Goal: Task Accomplishment & Management: Manage account settings

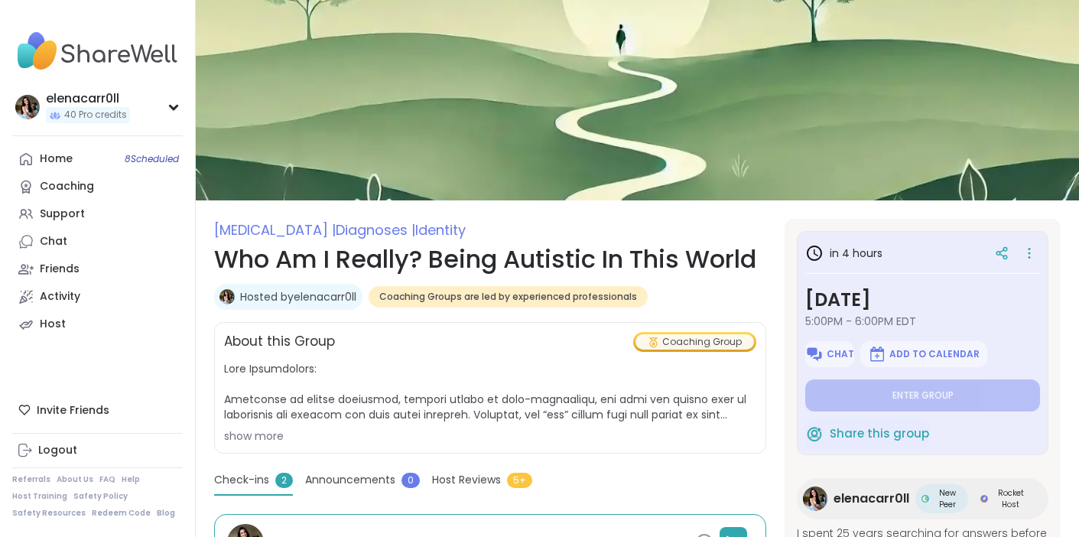
type textarea "*"
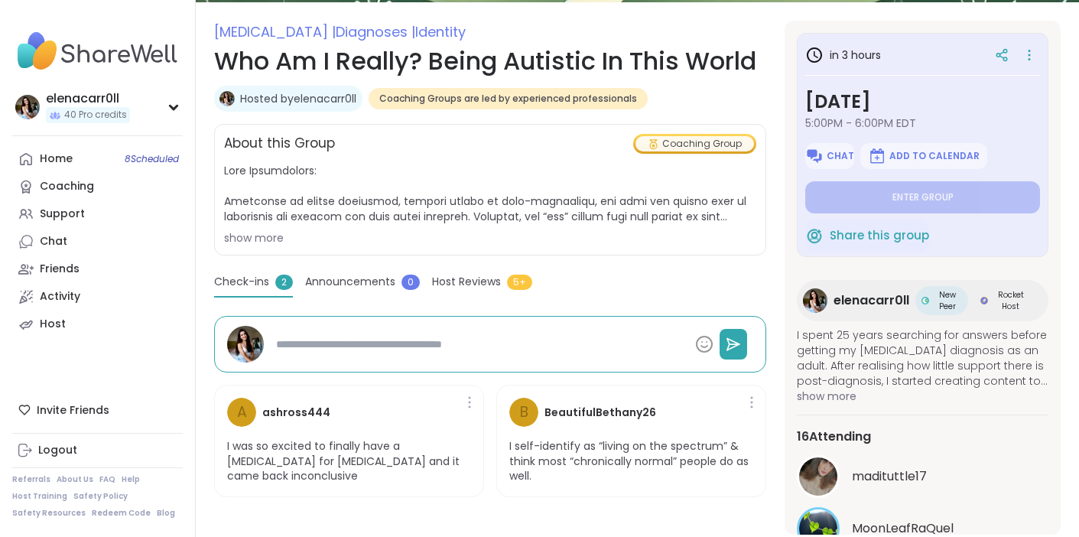
scroll to position [197, 0]
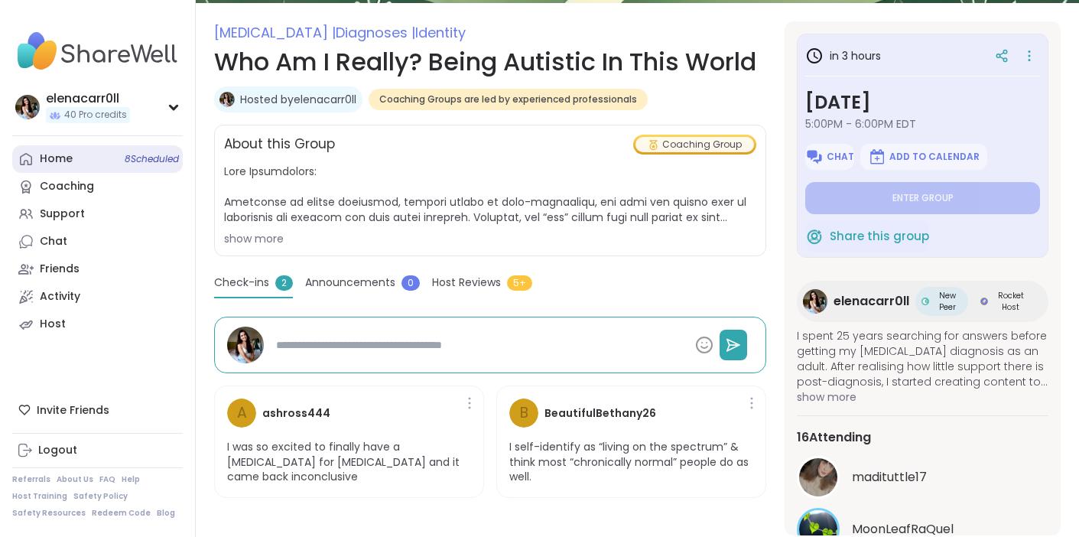
click at [112, 167] on link "Home 8 Scheduled" at bounding box center [97, 159] width 171 height 28
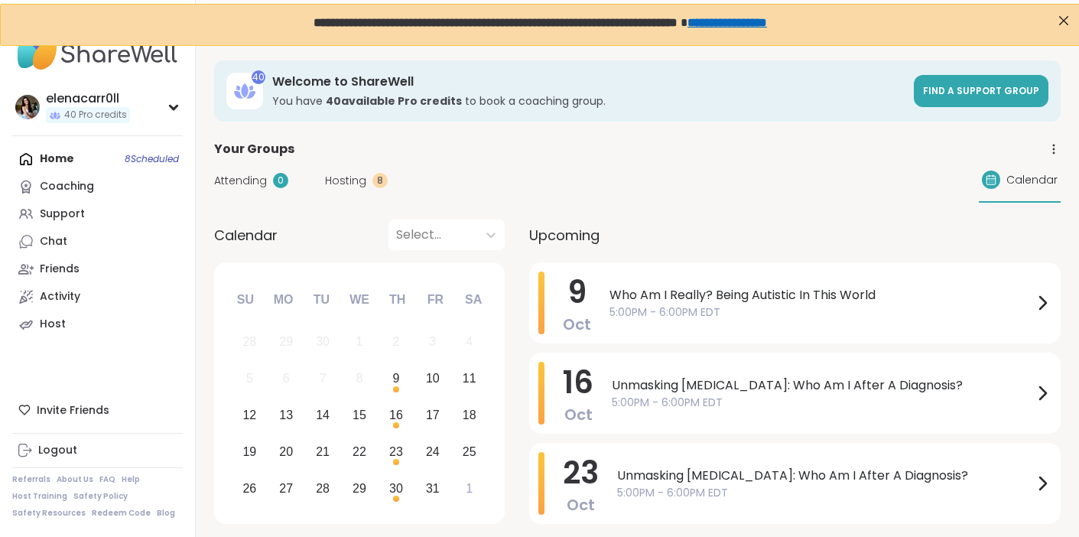
click at [332, 181] on span "Hosting" at bounding box center [345, 181] width 41 height 16
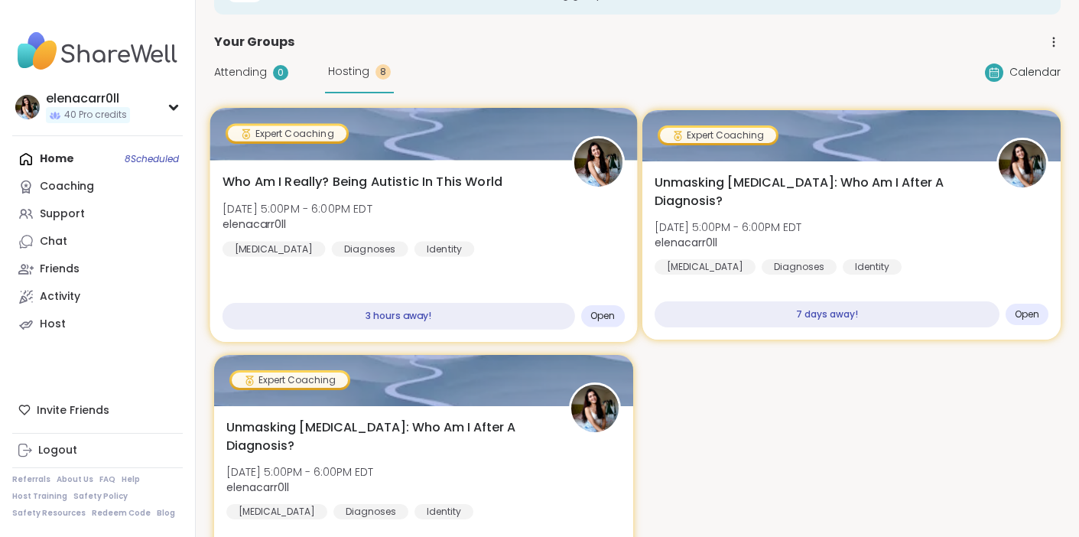
scroll to position [160, 0]
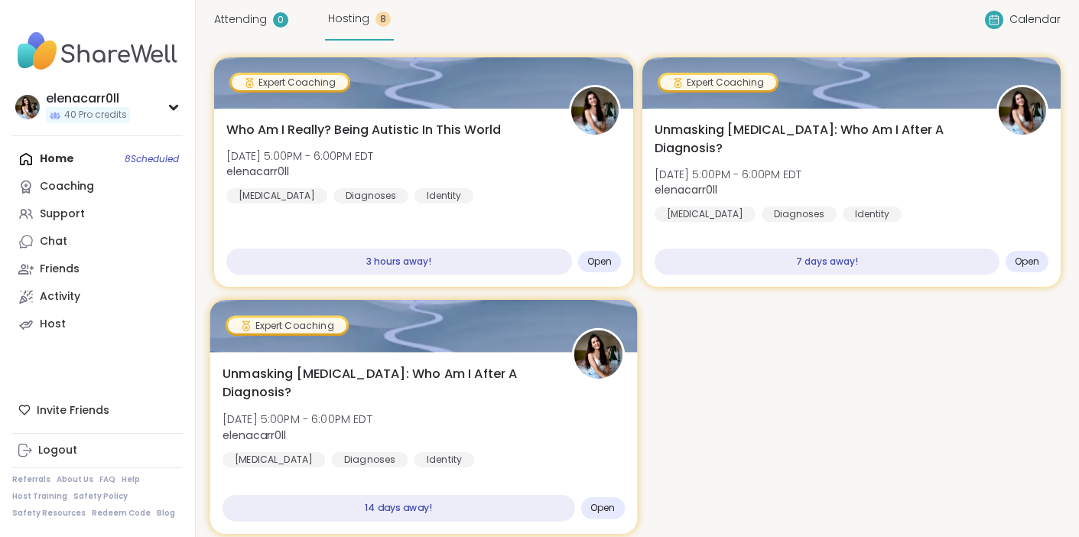
click at [447, 377] on span "Unmasking [MEDICAL_DATA]: Who Am I After A Diagnosis?" at bounding box center [389, 383] width 332 height 37
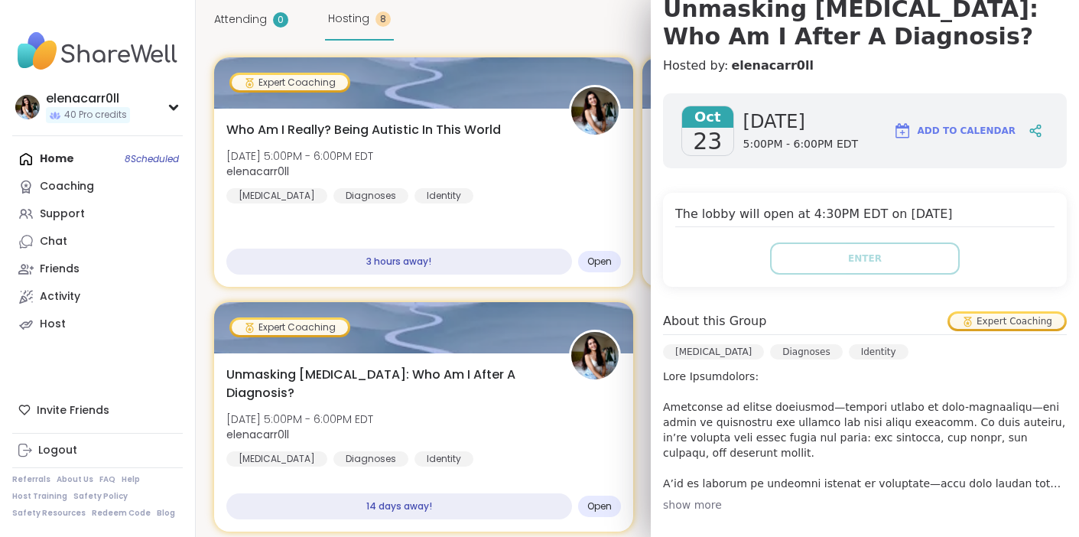
scroll to position [84, 0]
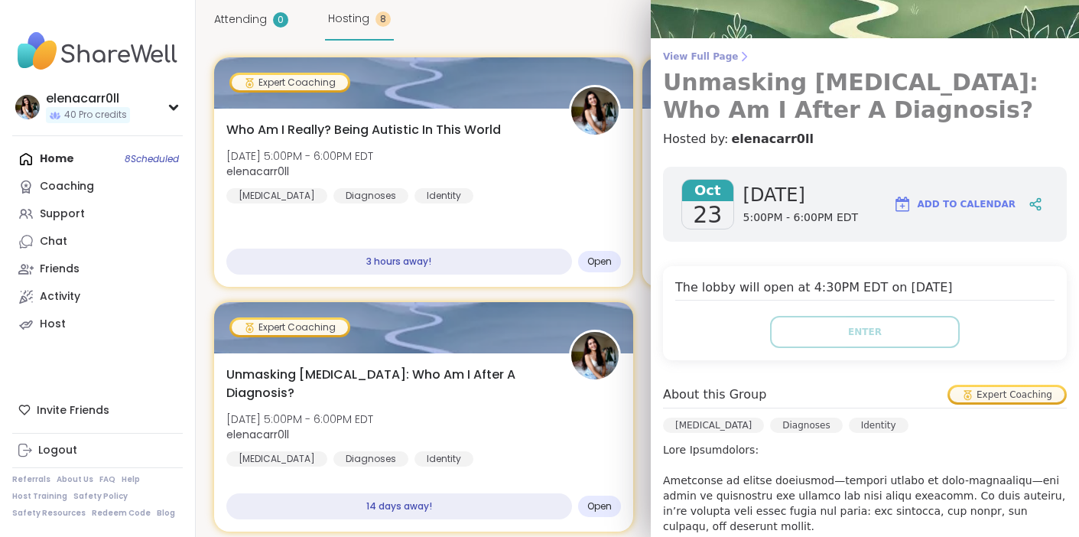
click at [751, 83] on h3 "Unmasking [MEDICAL_DATA]: Who Am I After A Diagnosis?" at bounding box center [865, 96] width 404 height 55
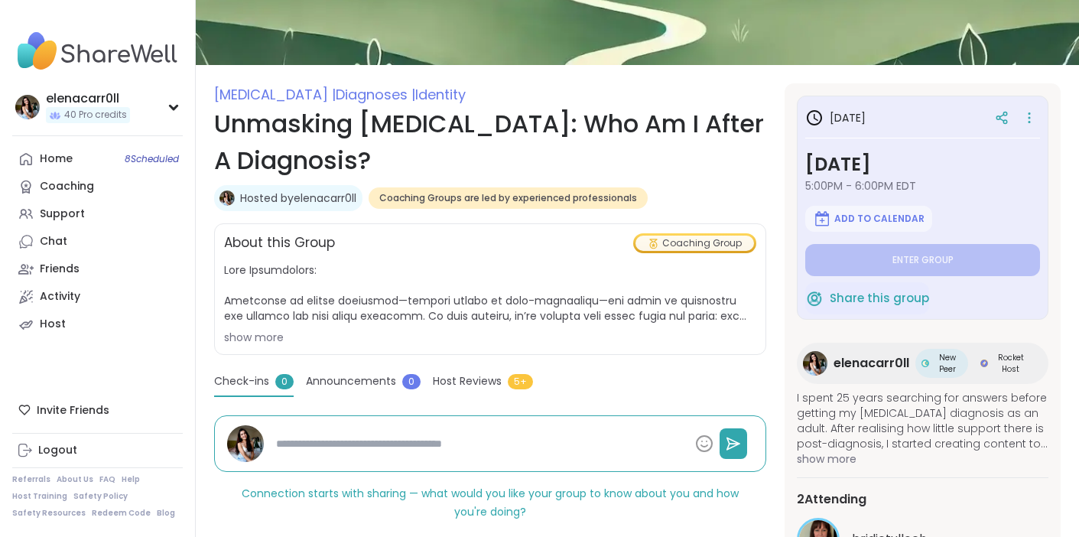
scroll to position [136, 0]
click at [1036, 115] on icon at bounding box center [1029, 116] width 15 height 21
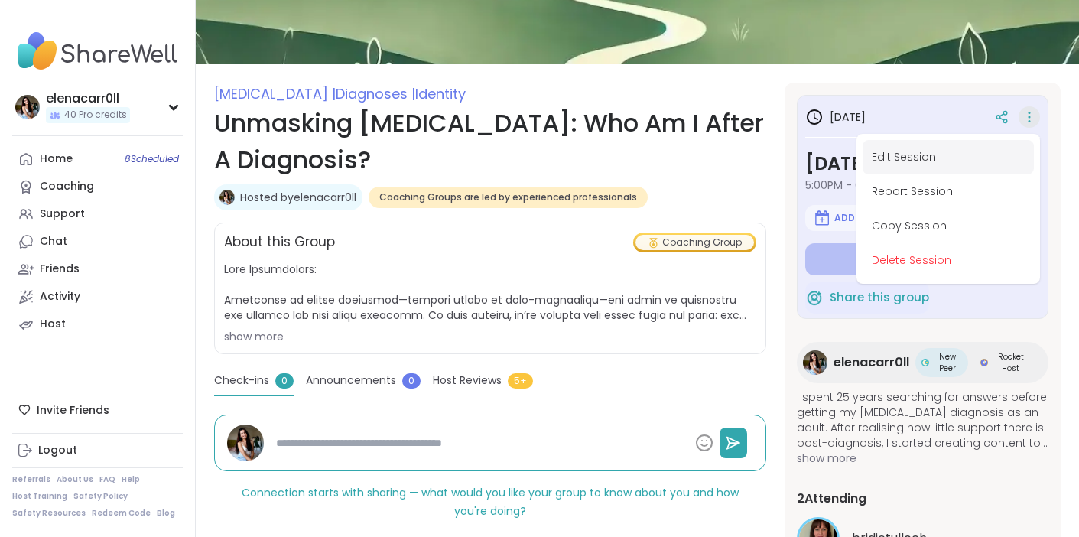
click at [961, 160] on button "Edit Session" at bounding box center [948, 157] width 171 height 34
type textarea "*"
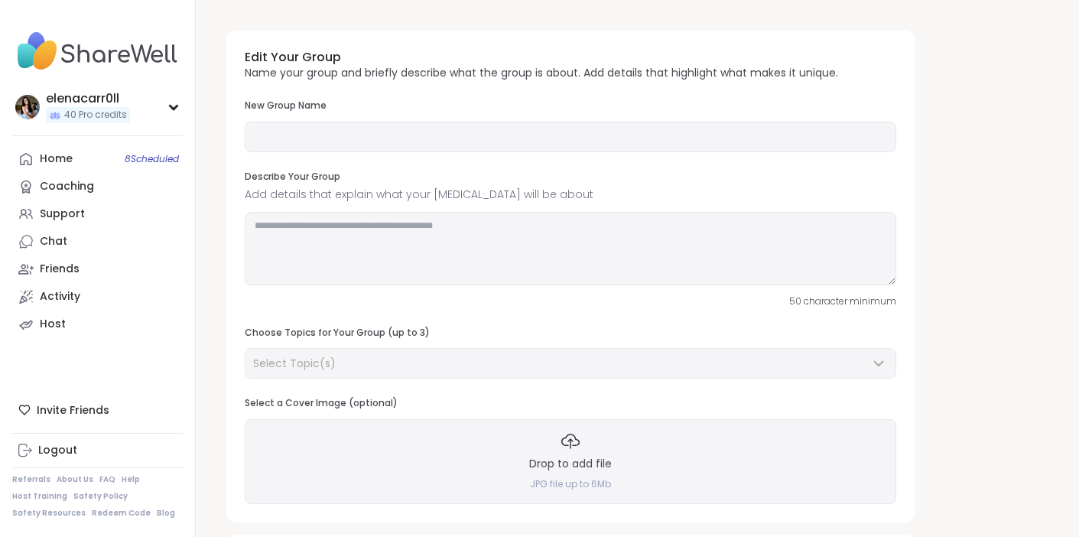
type input "**********"
type textarea "**********"
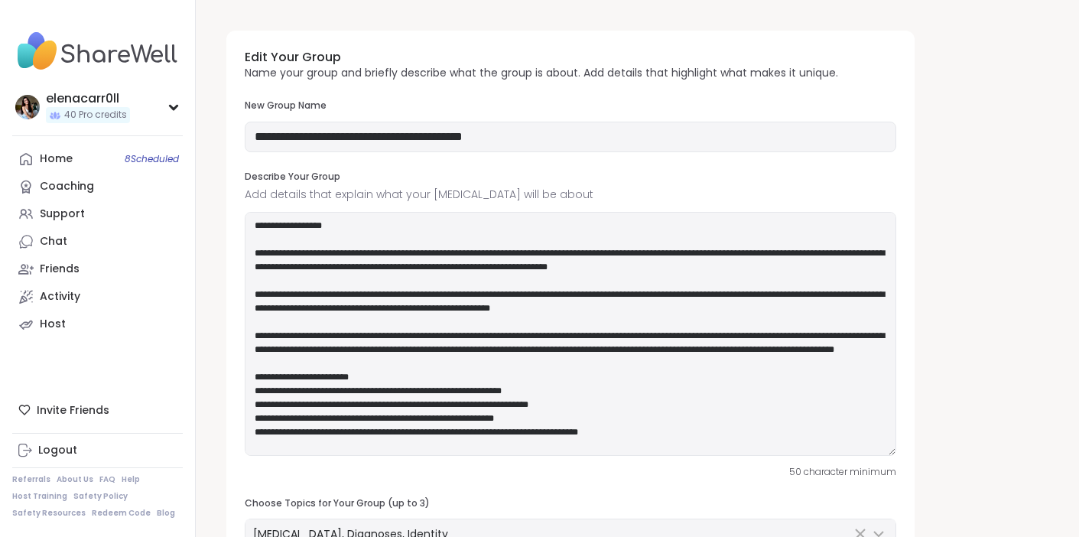
drag, startPoint x: 894, startPoint y: 279, endPoint x: 863, endPoint y: 469, distance: 192.1
click at [864, 456] on textarea at bounding box center [571, 334] width 652 height 244
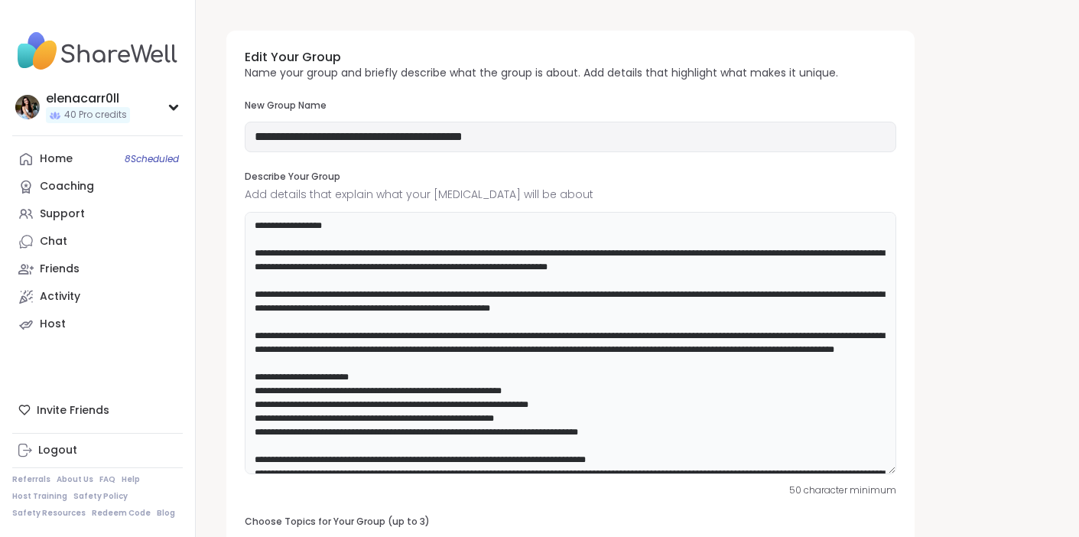
drag, startPoint x: 466, startPoint y: 366, endPoint x: 233, endPoint y: 242, distance: 263.8
click at [233, 242] on div "**********" at bounding box center [570, 397] width 688 height 733
click at [685, 145] on input "**********" at bounding box center [571, 137] width 652 height 31
paste input "text"
paste input "**********"
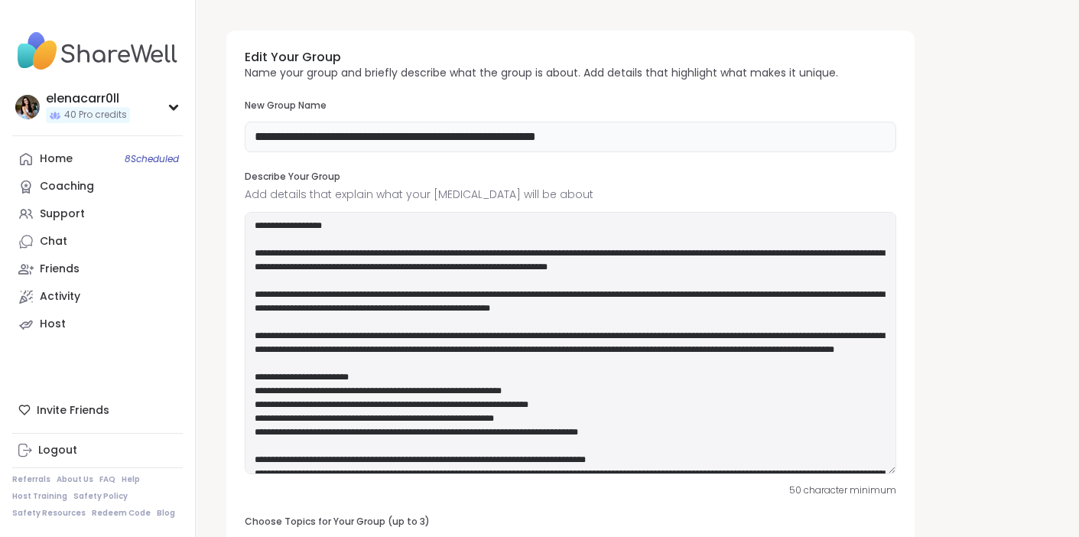
type input "**********"
drag, startPoint x: 477, startPoint y: 363, endPoint x: 249, endPoint y: 242, distance: 258.6
click at [249, 242] on textarea at bounding box center [571, 343] width 652 height 262
paste textarea "**********"
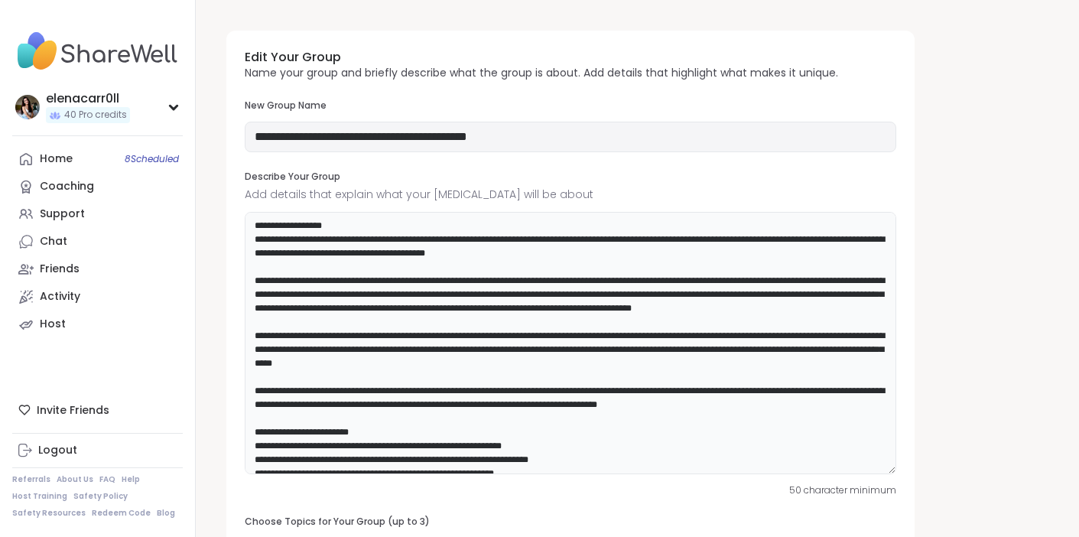
click at [561, 240] on textarea at bounding box center [571, 343] width 652 height 262
click at [403, 239] on textarea at bounding box center [571, 343] width 652 height 262
click at [515, 252] on textarea at bounding box center [571, 343] width 652 height 262
click at [731, 283] on textarea at bounding box center [571, 343] width 652 height 262
click at [277, 364] on textarea at bounding box center [571, 343] width 652 height 262
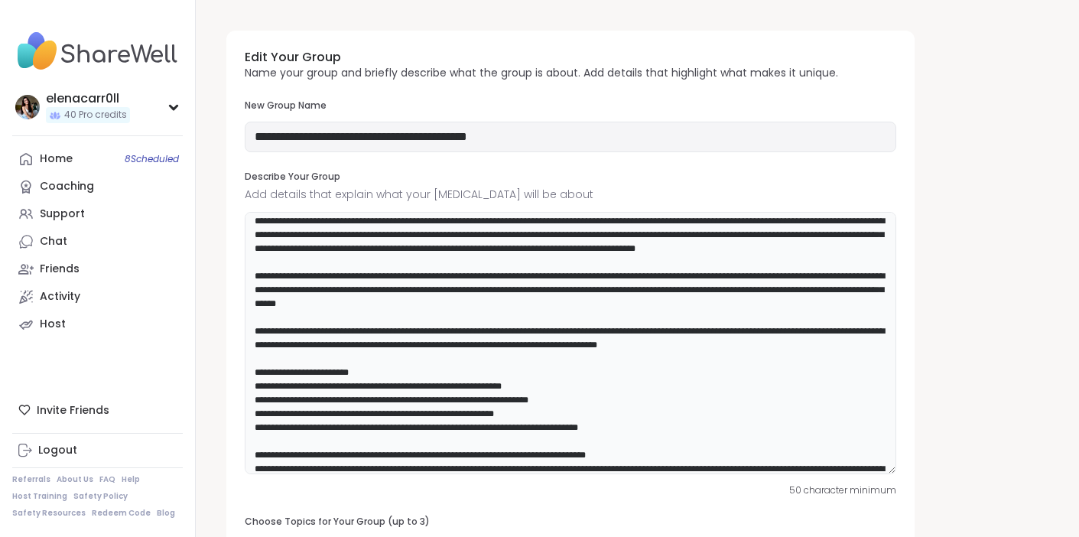
scroll to position [63, 0]
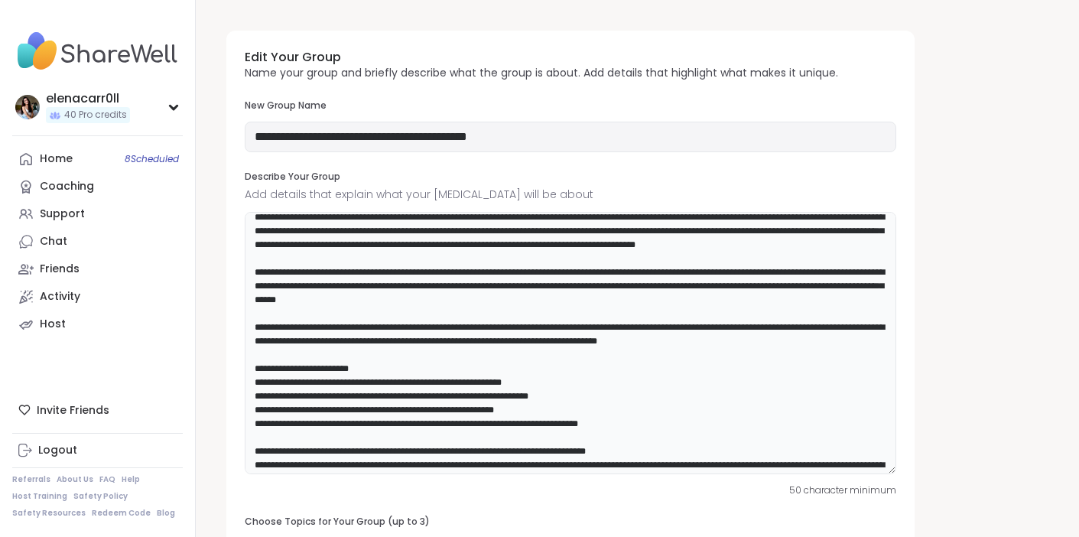
click at [839, 350] on textarea at bounding box center [571, 343] width 652 height 262
type textarea "**********"
click at [553, 130] on input "**********" at bounding box center [571, 137] width 652 height 31
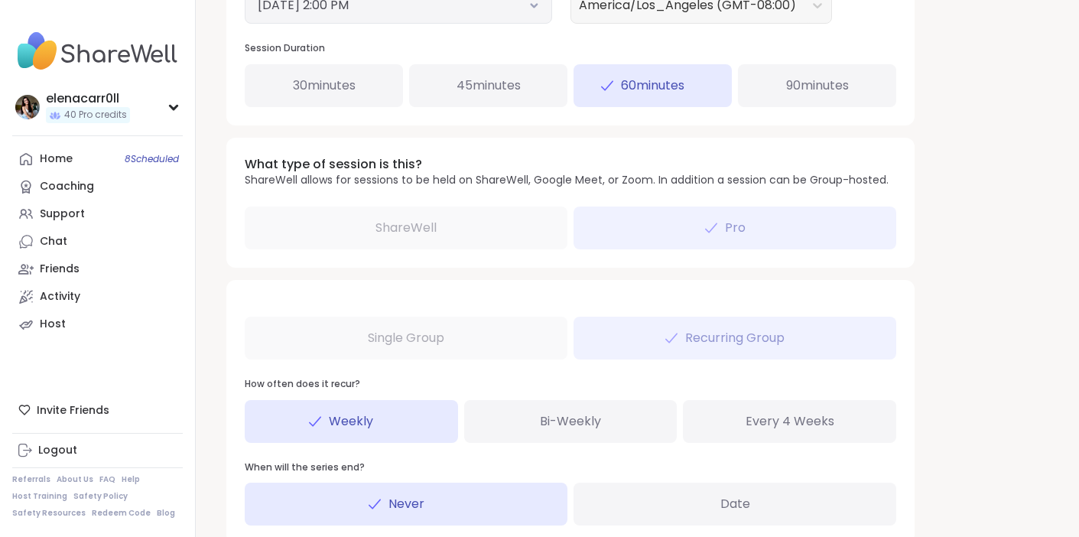
scroll to position [996, 0]
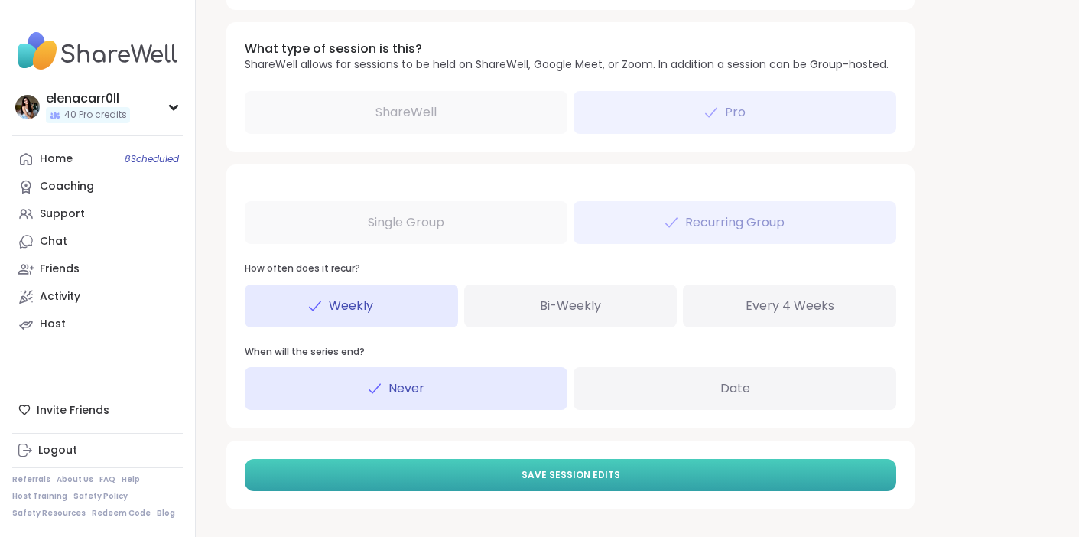
click at [647, 474] on button "Save Session Edits" at bounding box center [571, 475] width 652 height 32
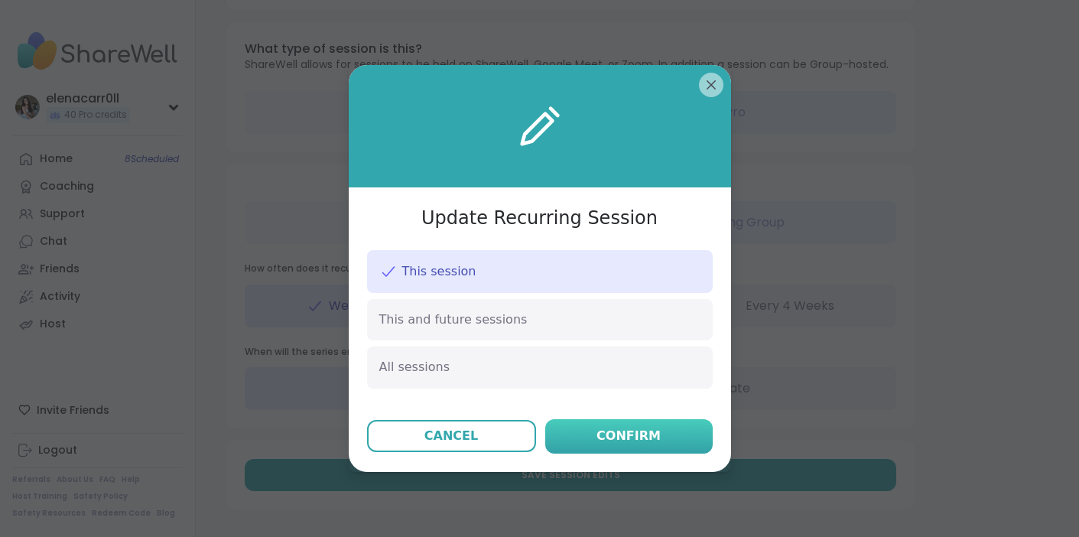
click at [628, 434] on div "Confirm" at bounding box center [629, 436] width 64 height 18
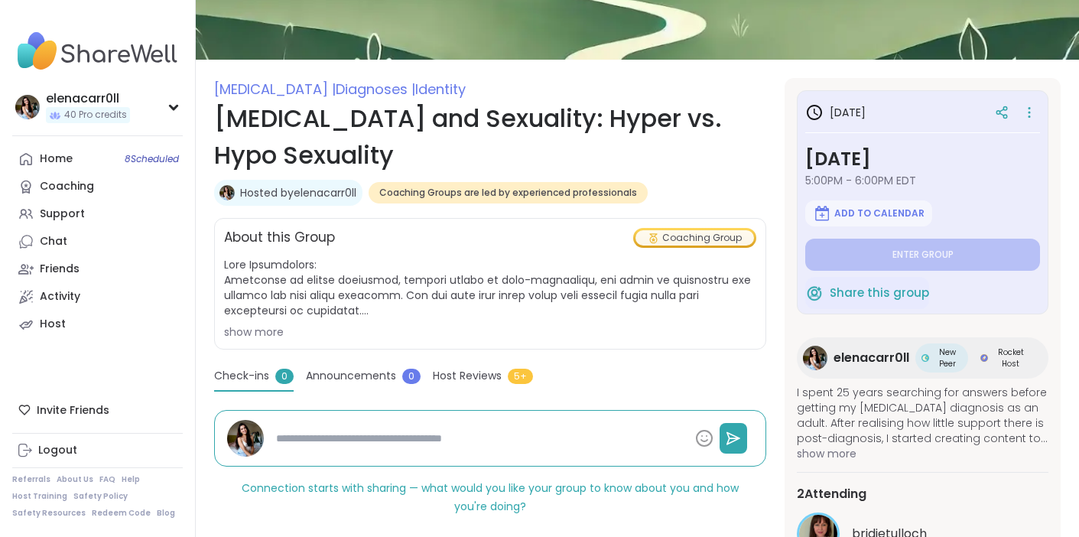
scroll to position [98, 0]
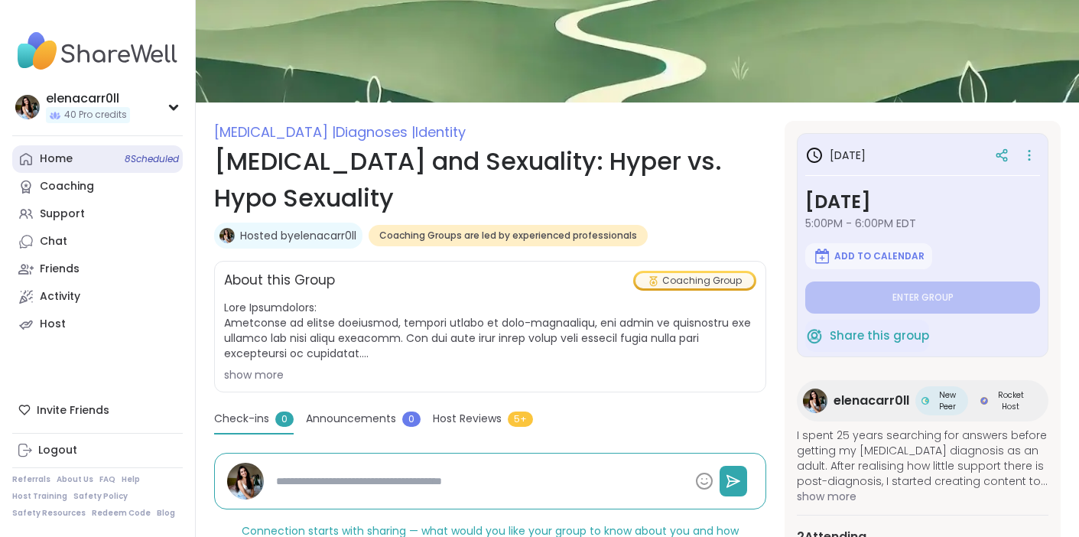
click at [88, 154] on link "Home 8 Scheduled" at bounding box center [97, 159] width 171 height 28
type textarea "*"
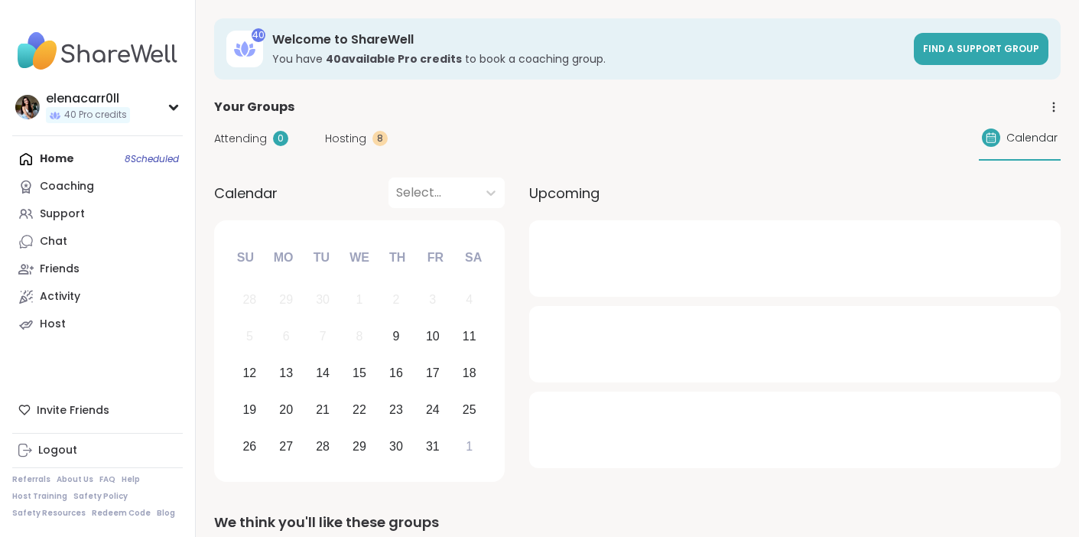
click at [333, 137] on span "Hosting" at bounding box center [345, 139] width 41 height 16
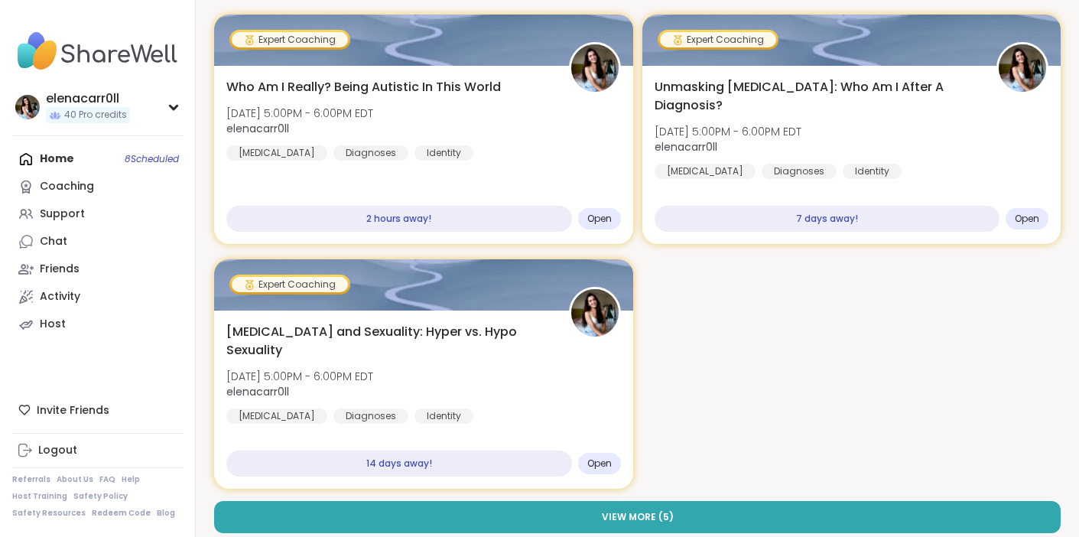
scroll to position [164, 0]
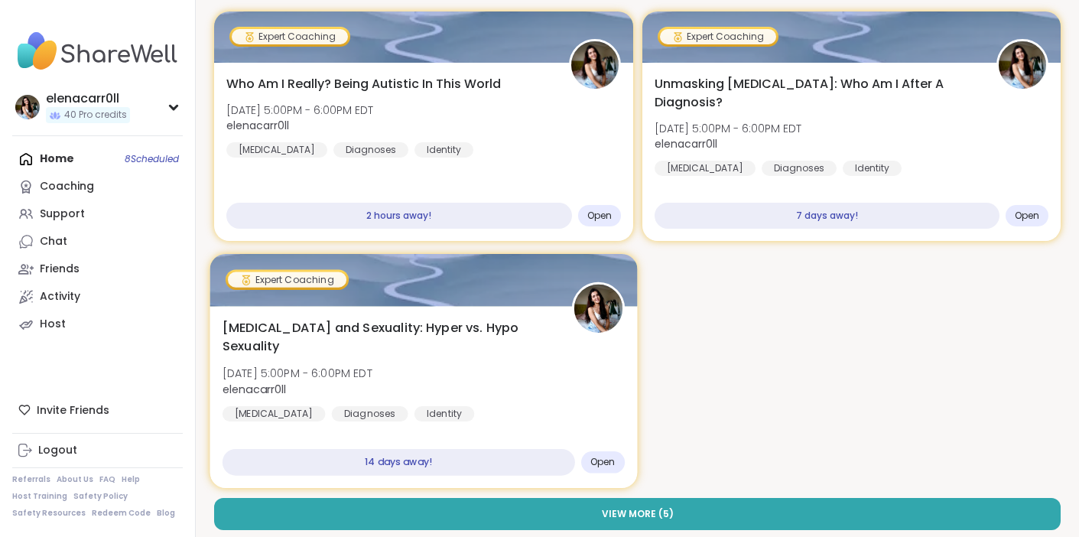
click at [470, 350] on div "Autism and Sexuality: Hyper vs. Hypo Sexuality Thu, Oct 23 | 5:00PM - 6:00PM ED…" at bounding box center [424, 370] width 402 height 103
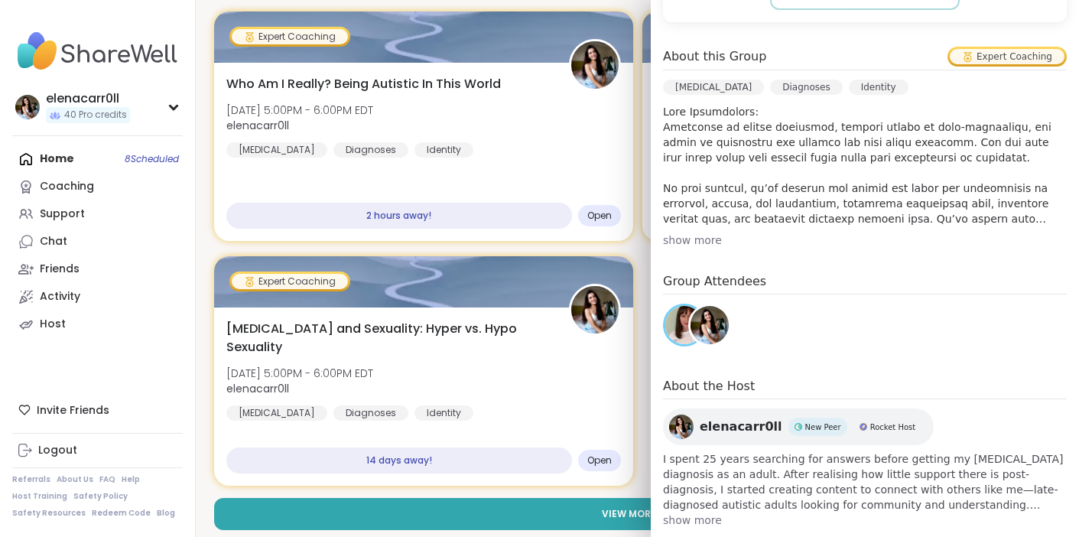
scroll to position [0, 0]
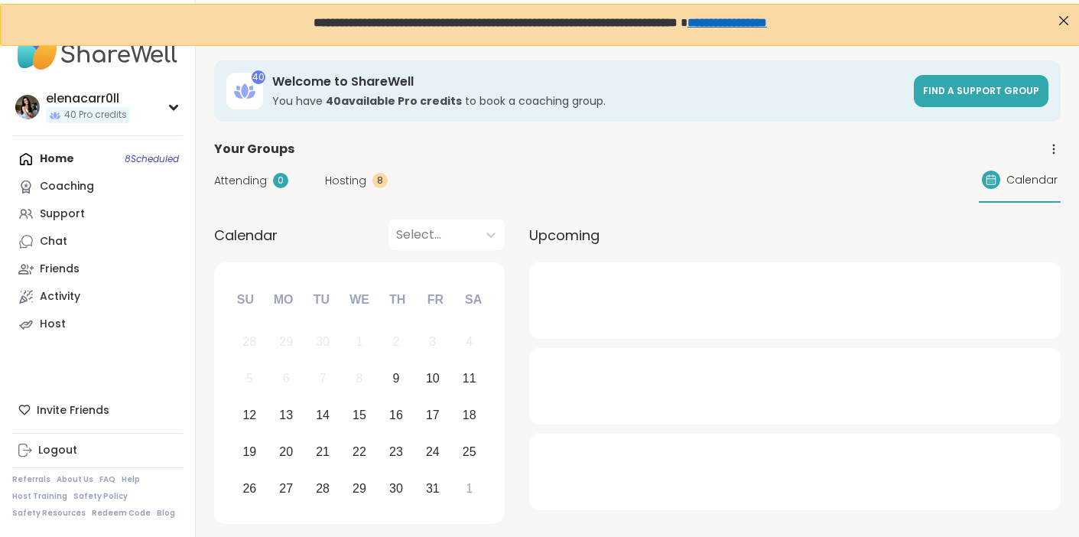
click at [359, 186] on span "Hosting" at bounding box center [345, 181] width 41 height 16
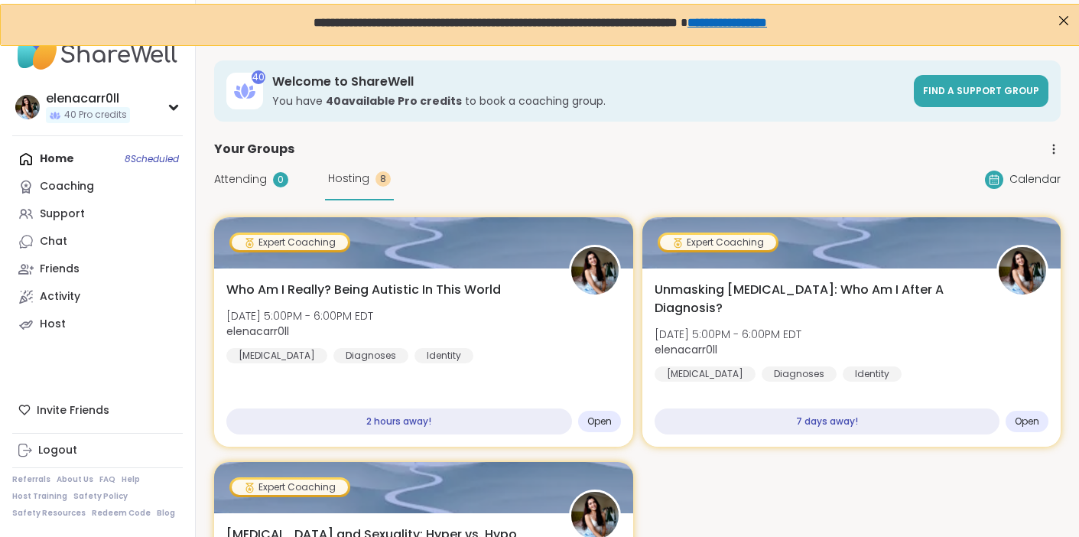
scroll to position [169, 0]
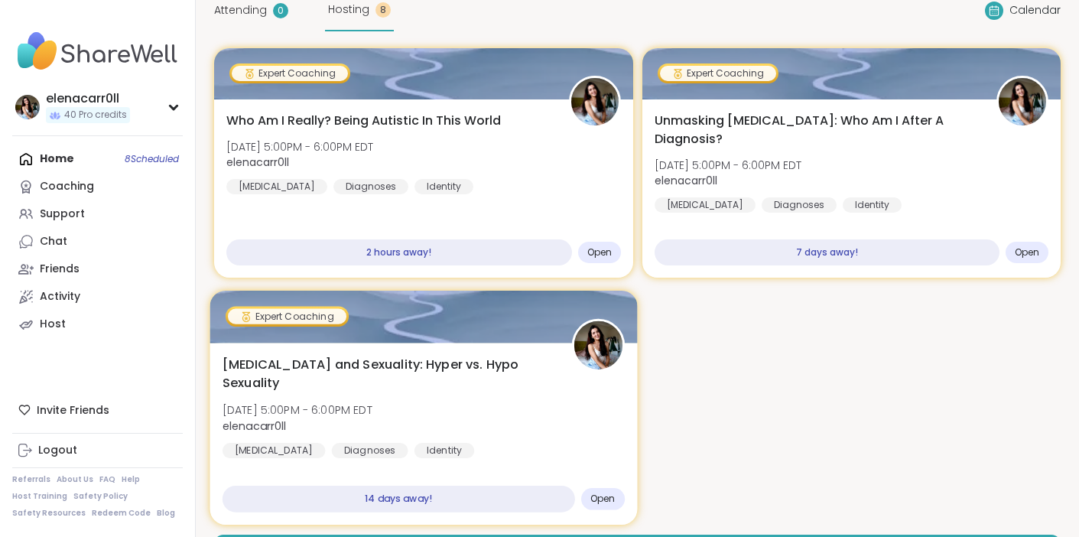
click at [513, 343] on div "Autism and Sexuality: Hyper vs. Hypo Sexuality Thu, Oct 23 | 5:00PM - 6:00PM ED…" at bounding box center [423, 434] width 427 height 182
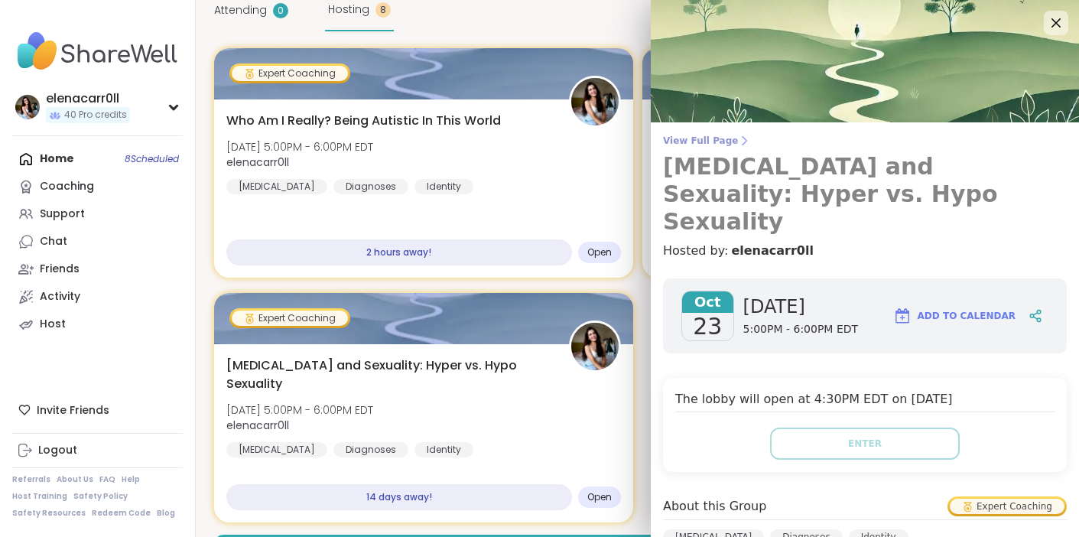
click at [698, 144] on span "View Full Page" at bounding box center [865, 141] width 404 height 12
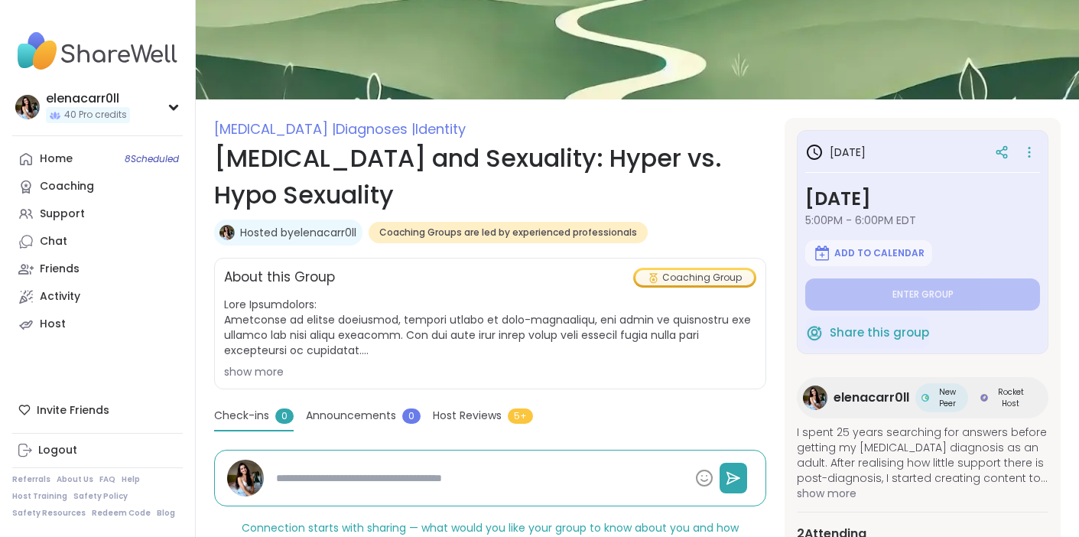
scroll to position [99, 0]
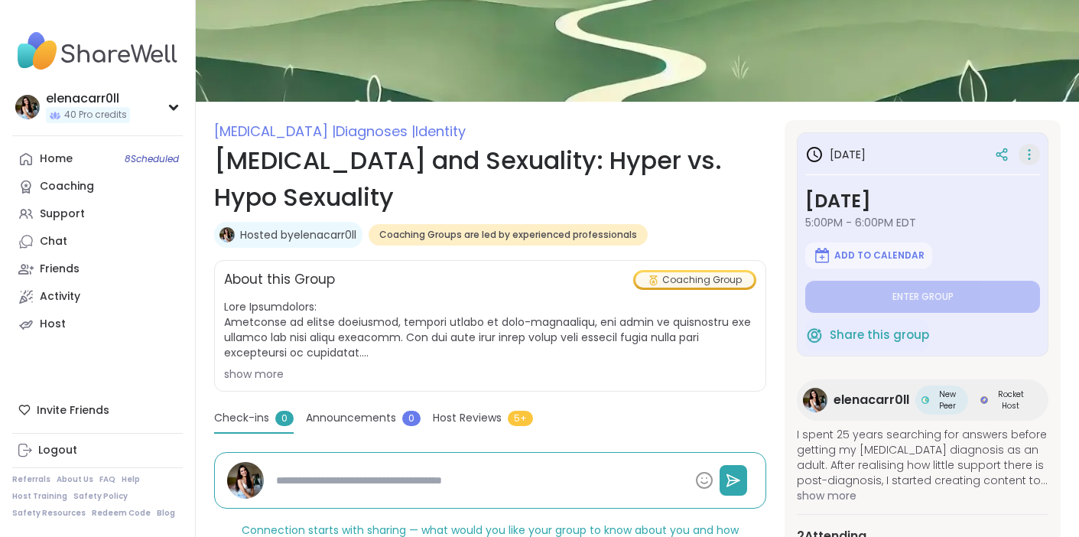
click at [1026, 160] on icon at bounding box center [1029, 154] width 15 height 21
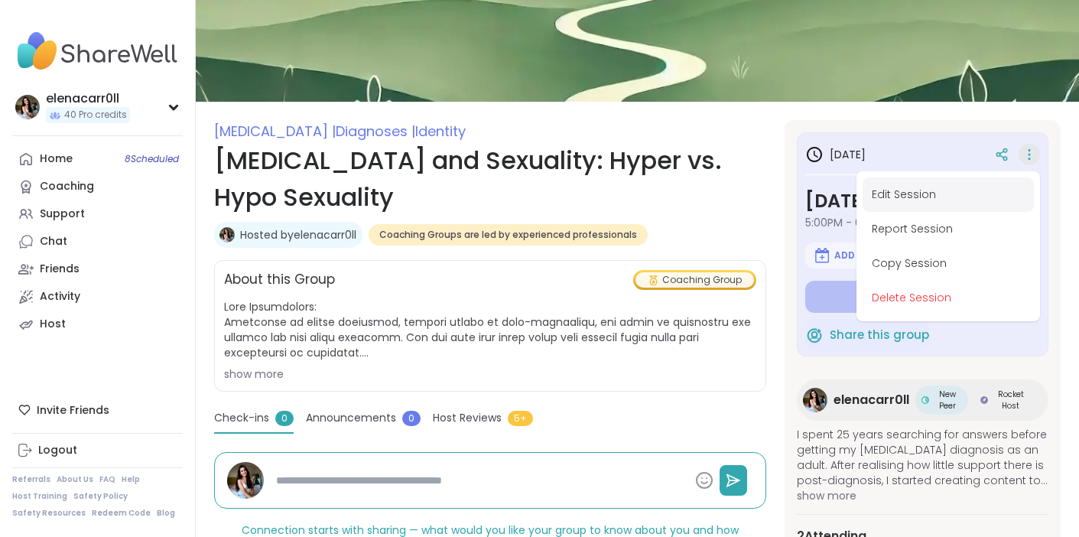
click at [948, 204] on button "Edit Session" at bounding box center [948, 194] width 171 height 34
type textarea "*"
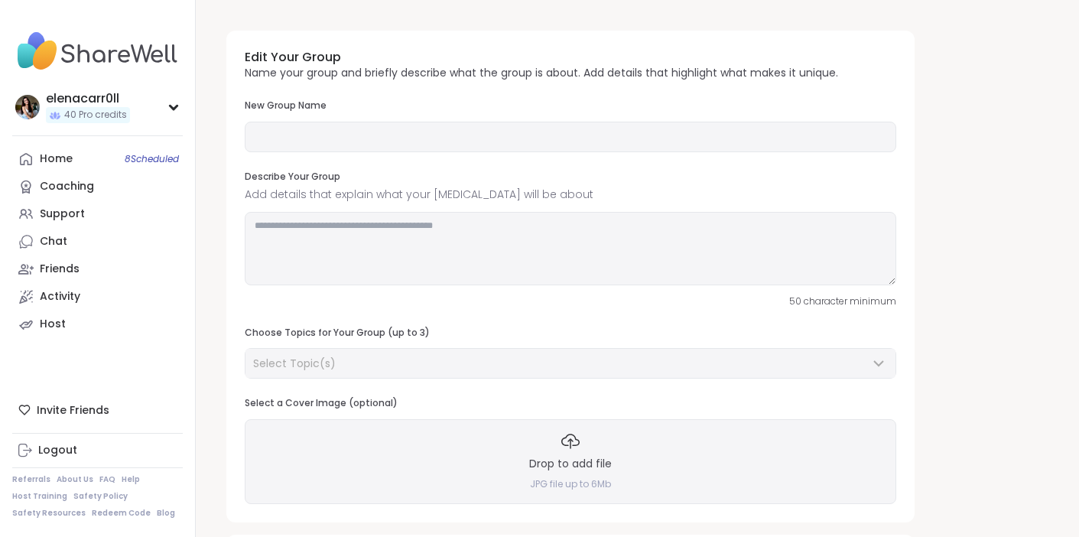
type input "**********"
type textarea "**********"
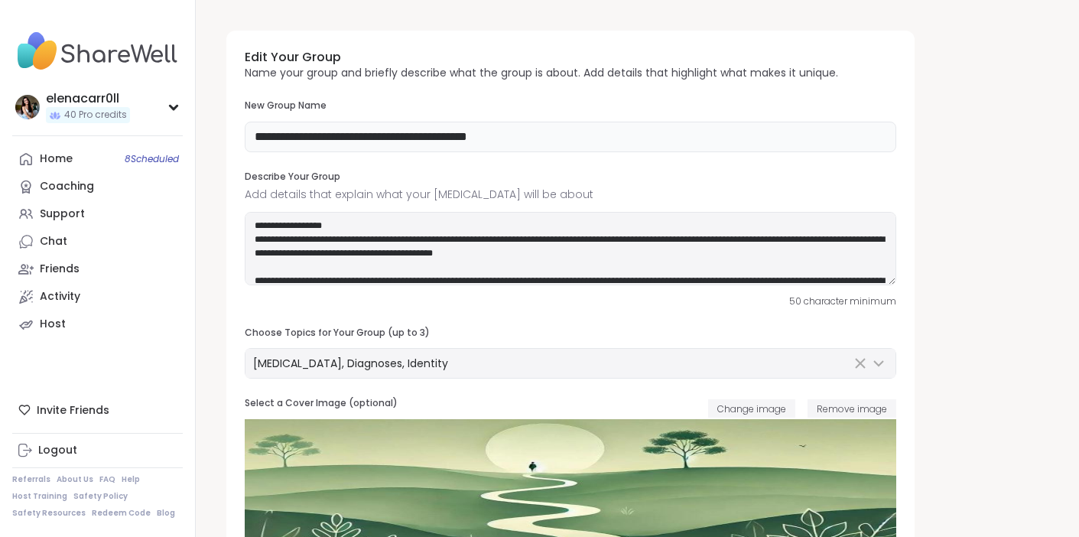
click at [552, 143] on input "**********" at bounding box center [571, 137] width 652 height 31
paste input "text"
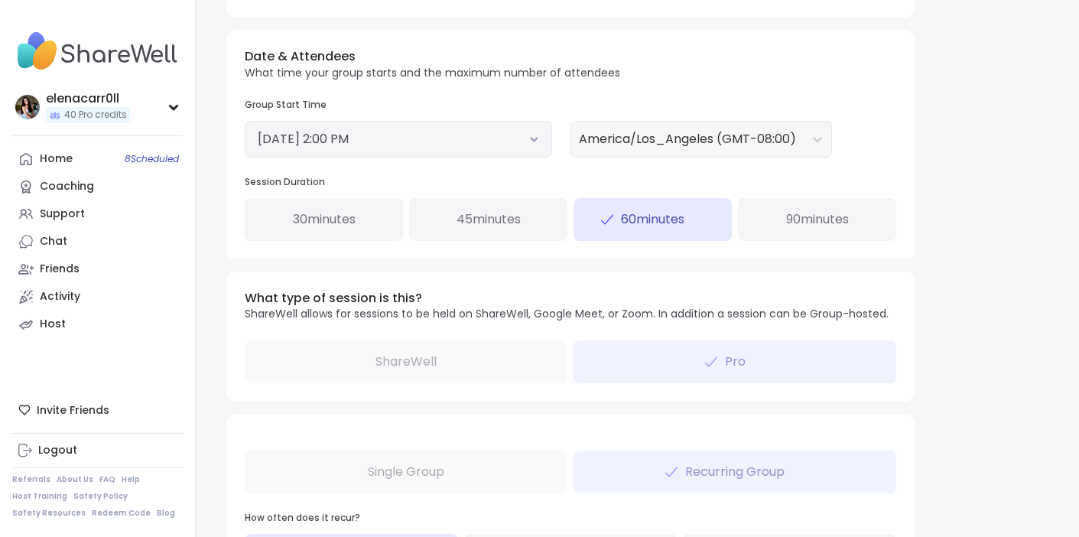
scroll to position [554, 0]
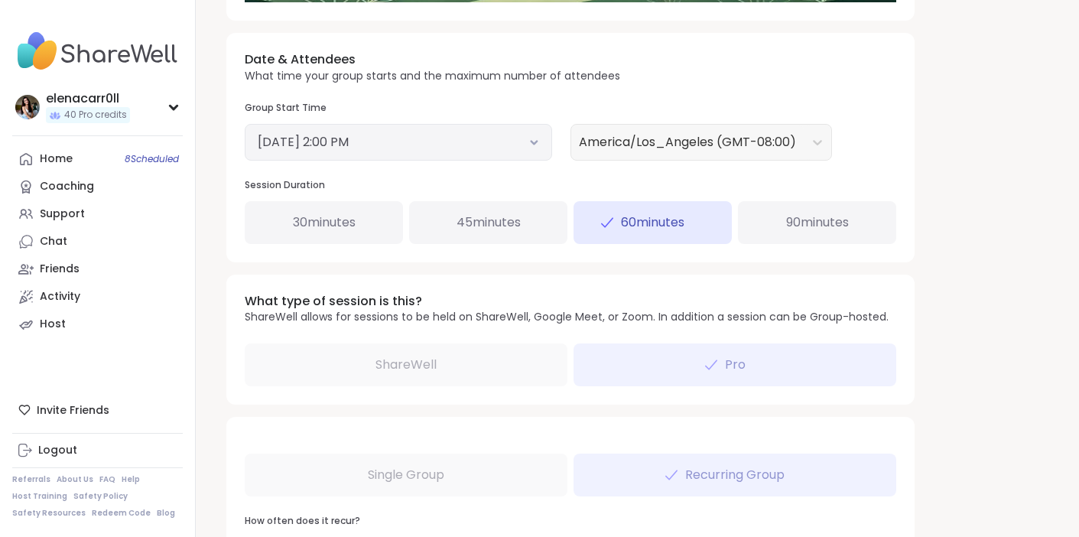
click at [537, 139] on icon at bounding box center [534, 142] width 10 height 6
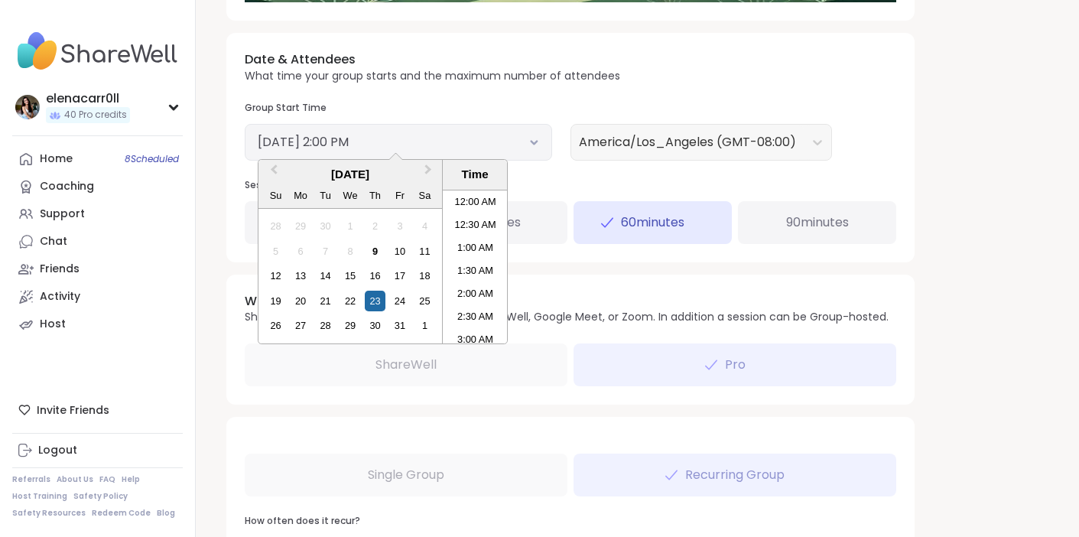
scroll to position [577, 0]
click at [379, 276] on div "16" at bounding box center [375, 275] width 21 height 21
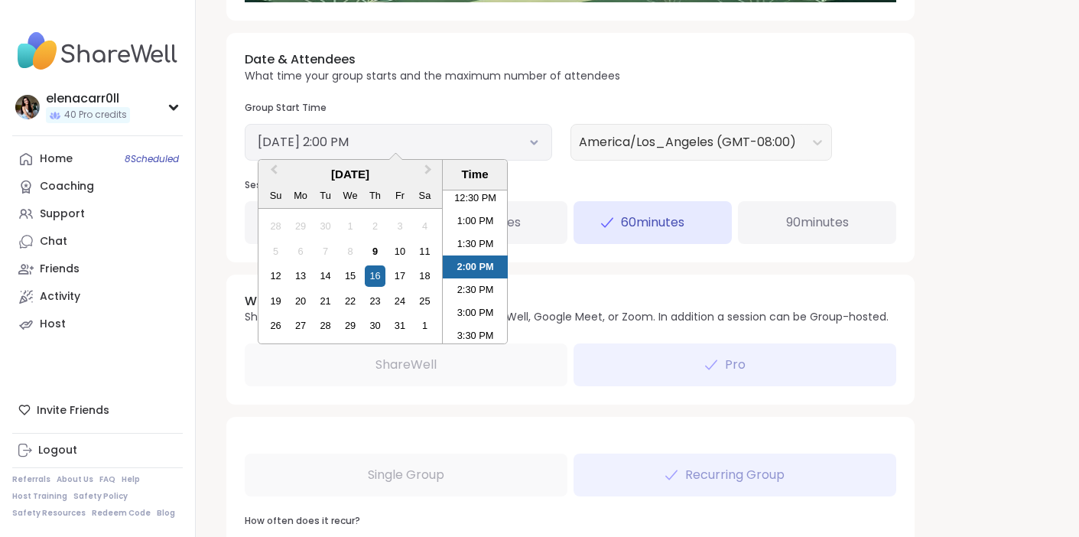
click at [551, 97] on div "Date & Attendees What time your group starts and the maximum number of attendee…" at bounding box center [570, 147] width 688 height 229
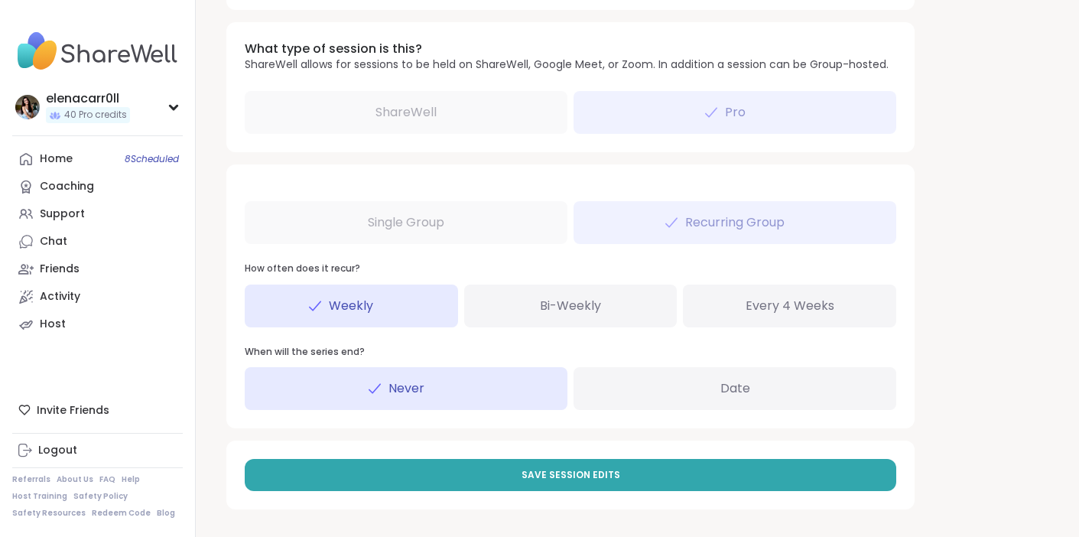
scroll to position [0, 0]
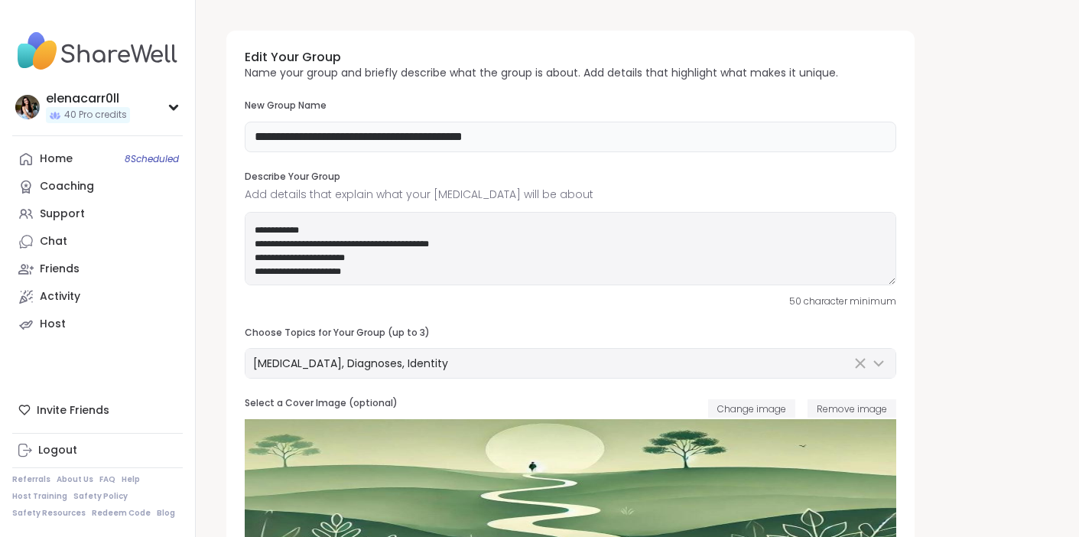
click at [571, 132] on input "**********" at bounding box center [571, 137] width 652 height 31
paste input "text"
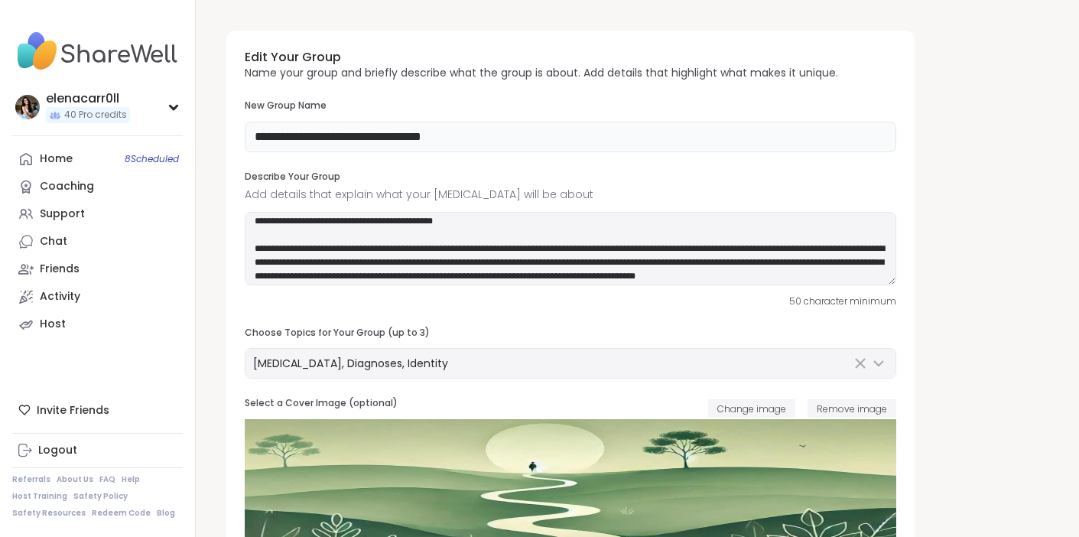
scroll to position [34, 0]
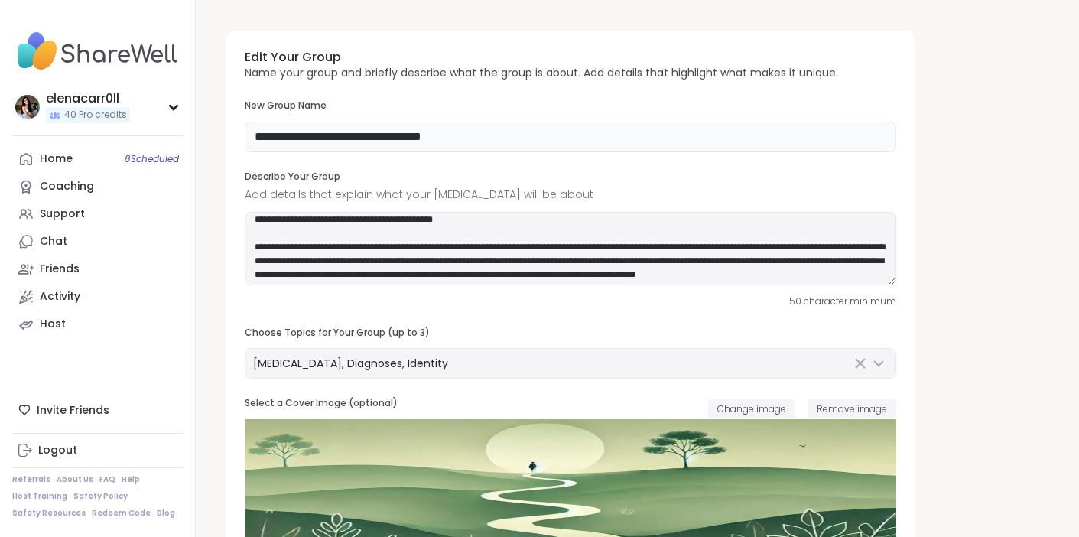
click at [510, 140] on input "**********" at bounding box center [571, 137] width 652 height 31
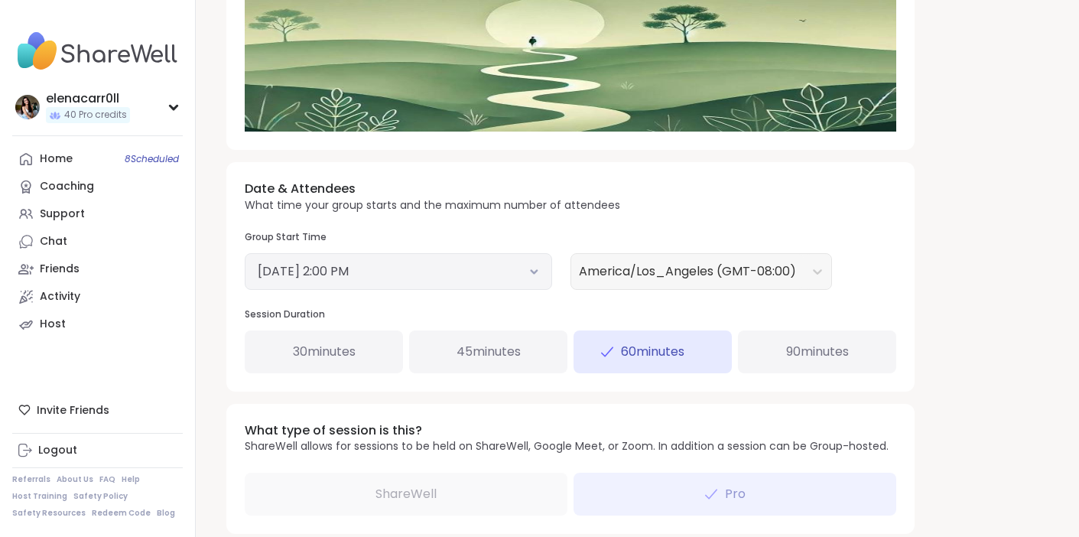
scroll to position [807, 0]
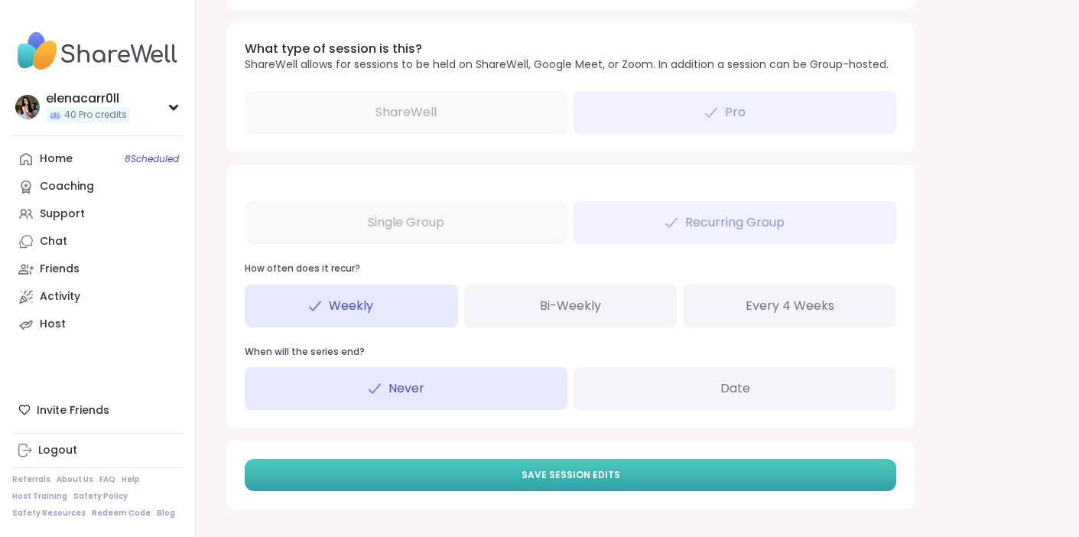
type input "**********"
click at [548, 477] on span "Save Session Edits" at bounding box center [571, 475] width 99 height 14
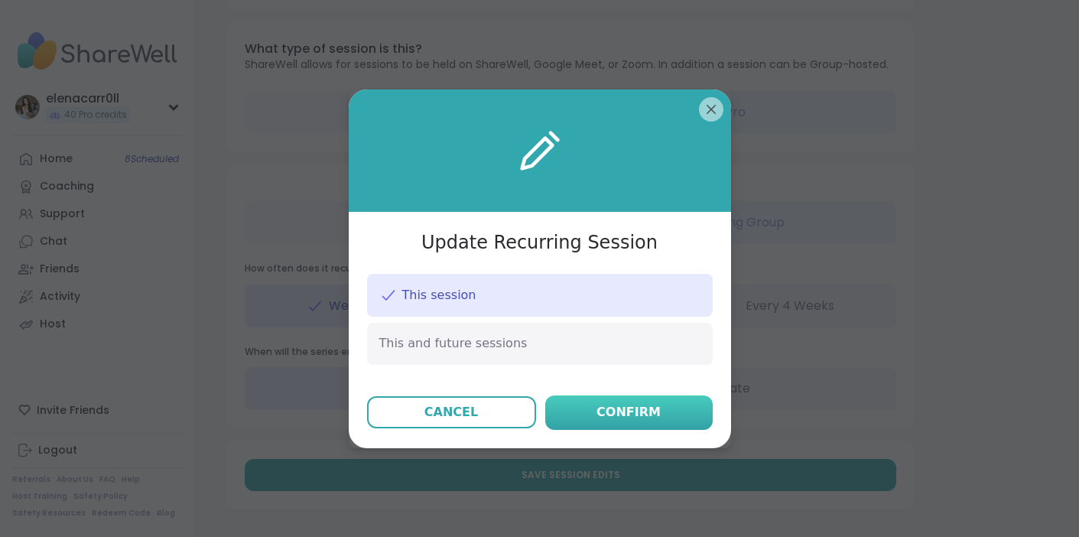
click at [613, 421] on button "Confirm" at bounding box center [628, 412] width 167 height 34
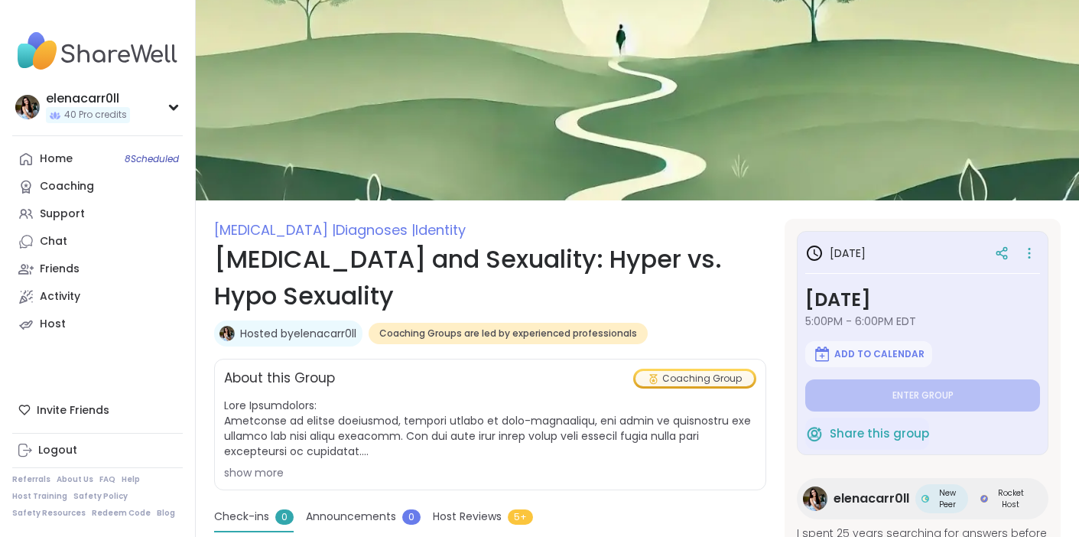
type textarea "*"
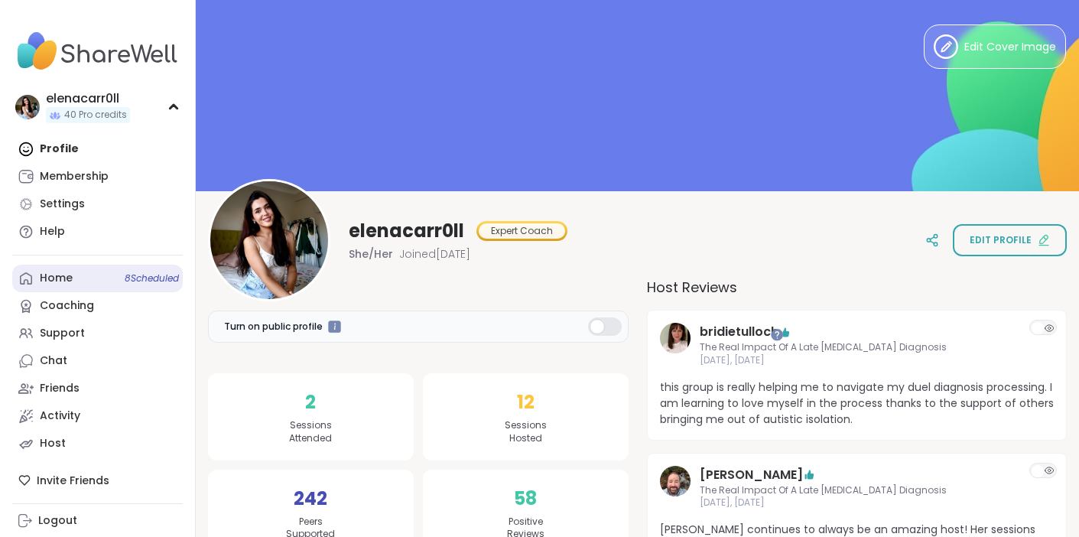
click at [67, 280] on div "Home 8 Scheduled" at bounding box center [56, 278] width 33 height 15
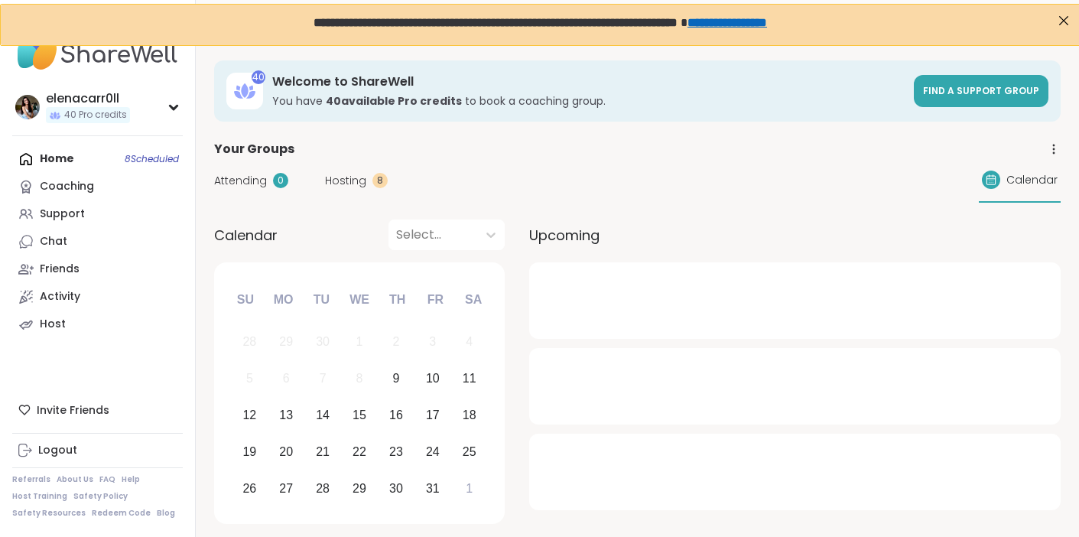
click at [363, 179] on span "Hosting" at bounding box center [345, 181] width 41 height 16
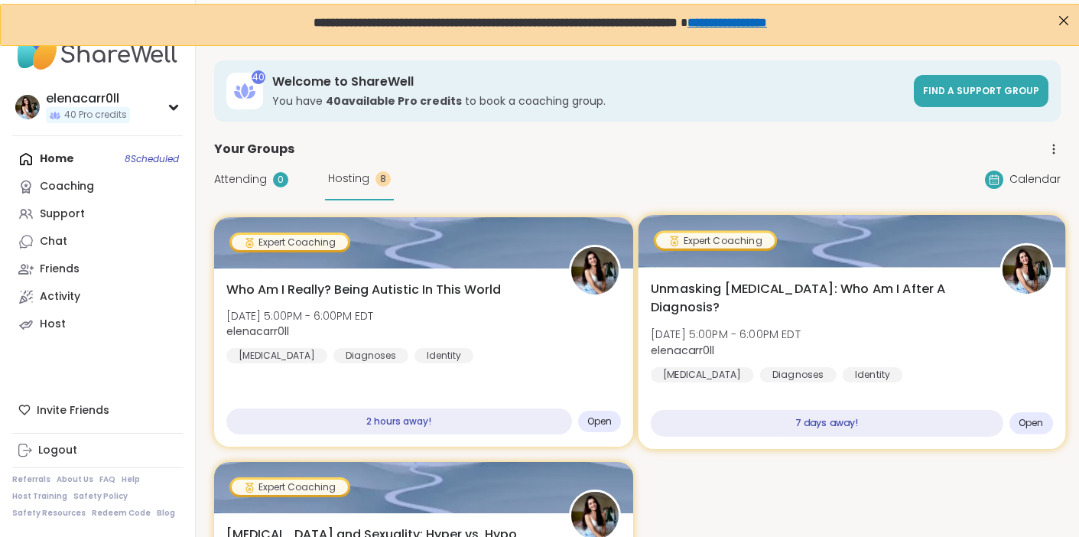
click at [766, 327] on span "[DATE] 5:00PM - 6:00PM EDT" at bounding box center [725, 334] width 150 height 15
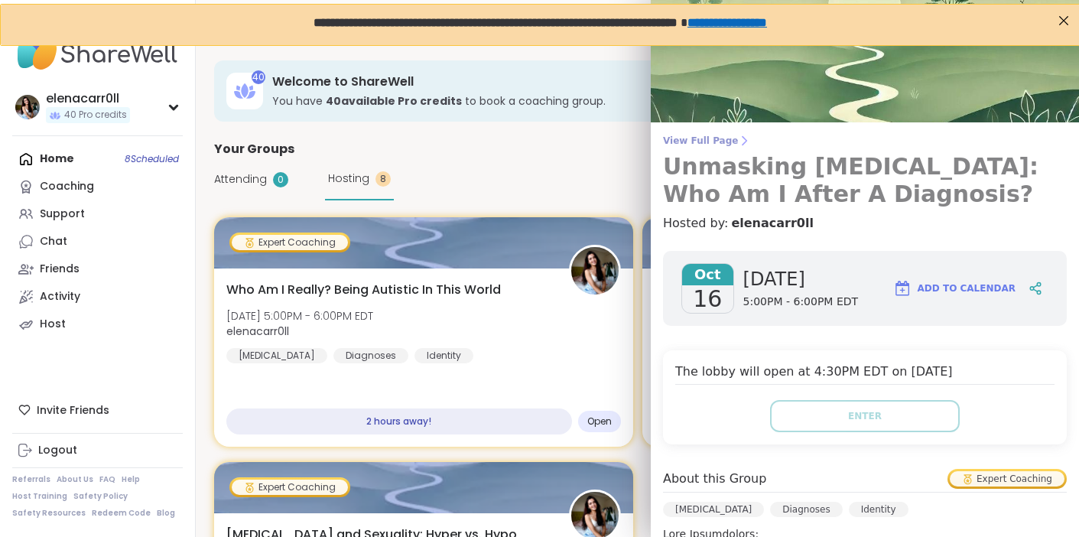
click at [719, 138] on span "View Full Page" at bounding box center [865, 141] width 404 height 12
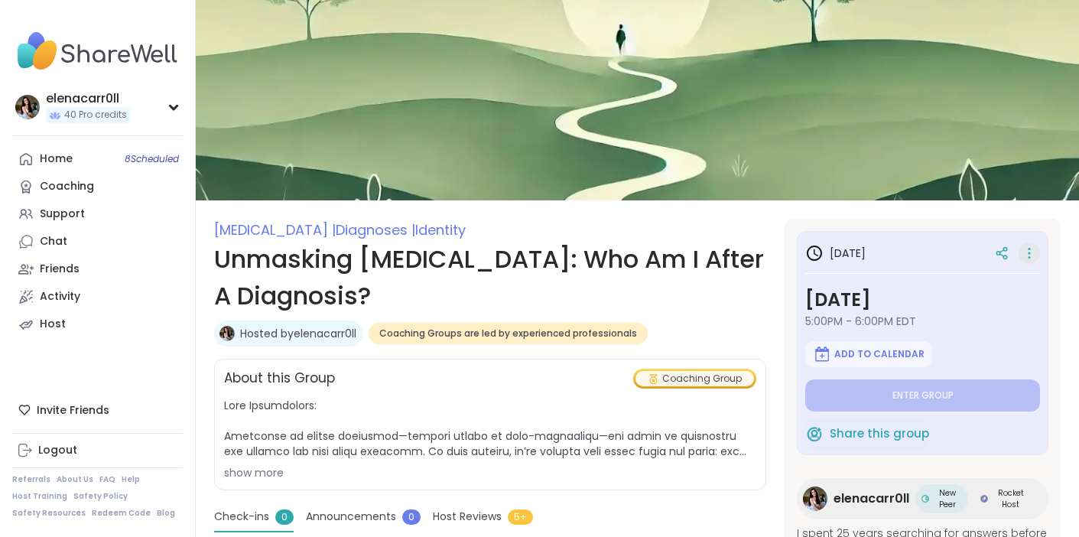
click at [1029, 251] on icon at bounding box center [1029, 252] width 15 height 21
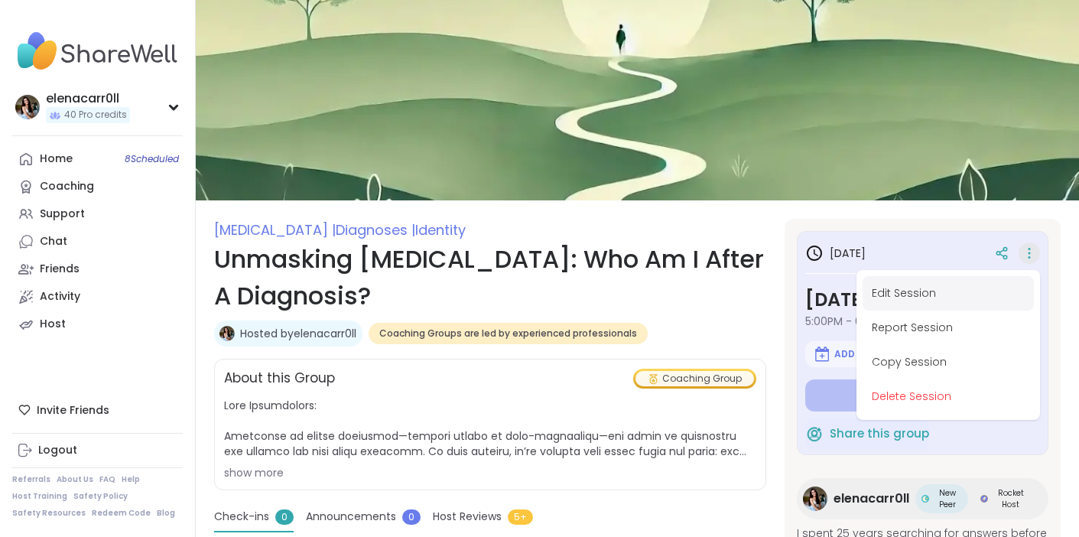
click at [976, 288] on button "Edit Session" at bounding box center [948, 293] width 171 height 34
type textarea "*"
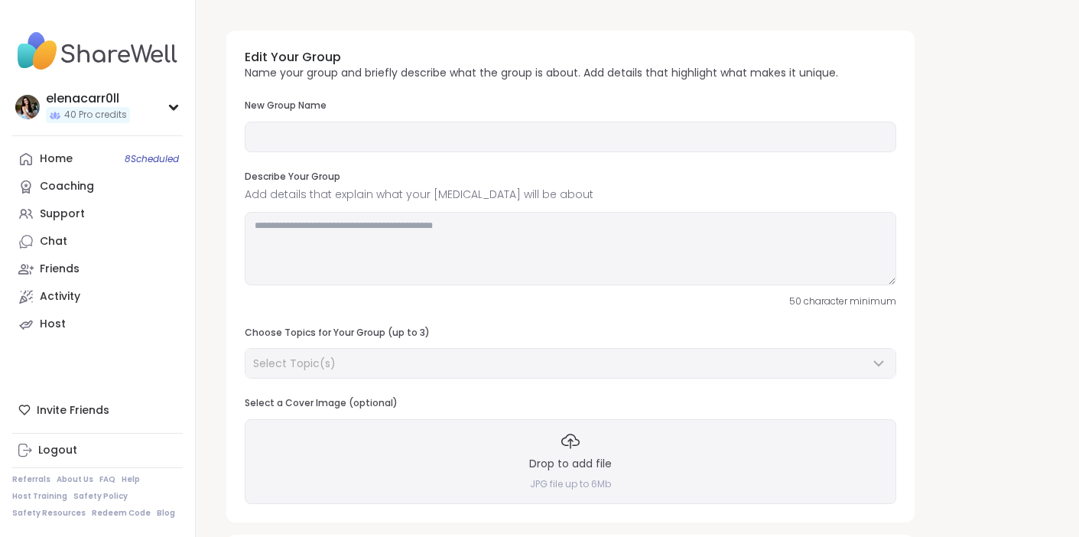
type input "**********"
type textarea "**********"
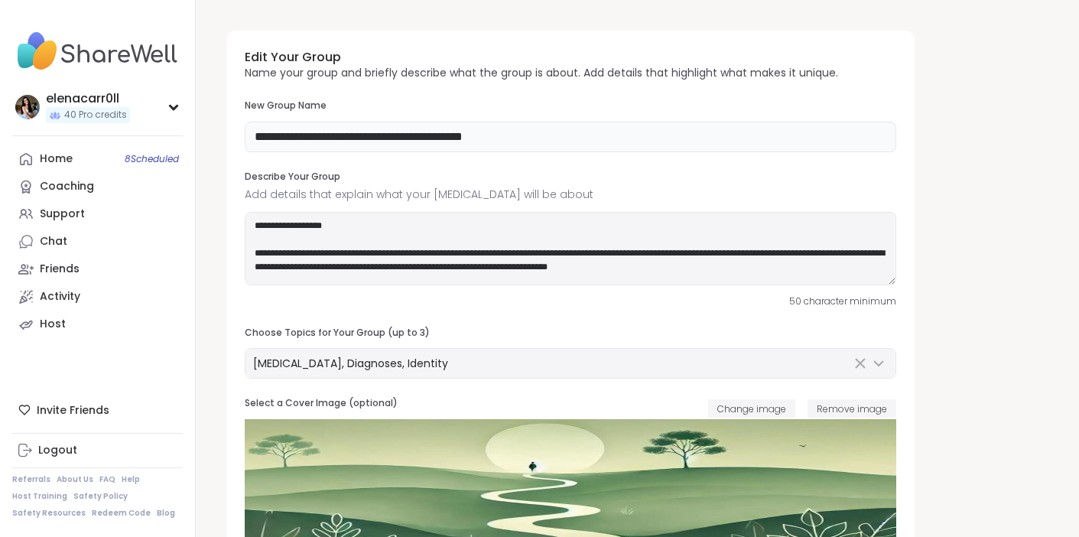
click at [574, 141] on input "**********" at bounding box center [571, 137] width 652 height 31
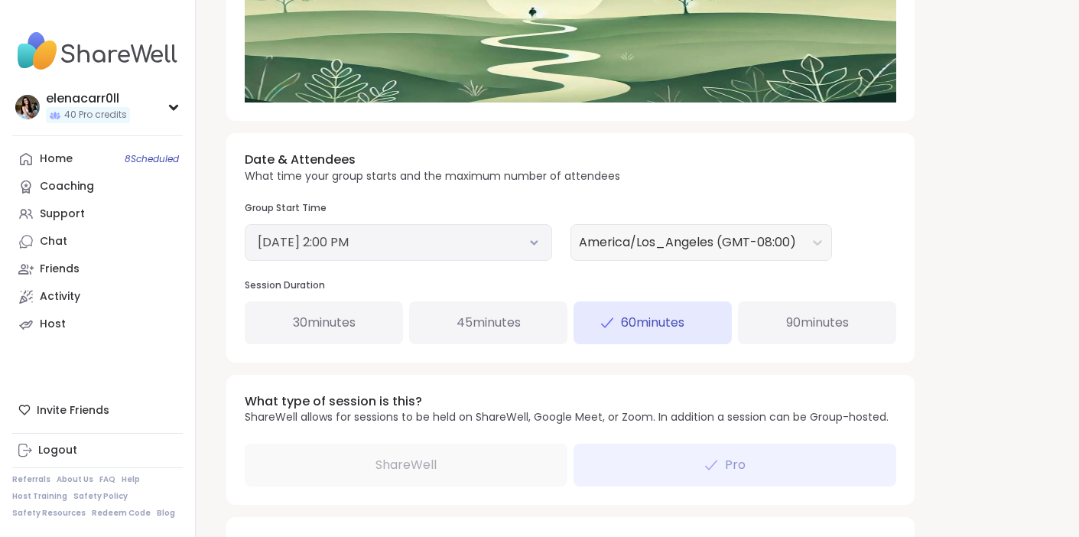
scroll to position [460, 0]
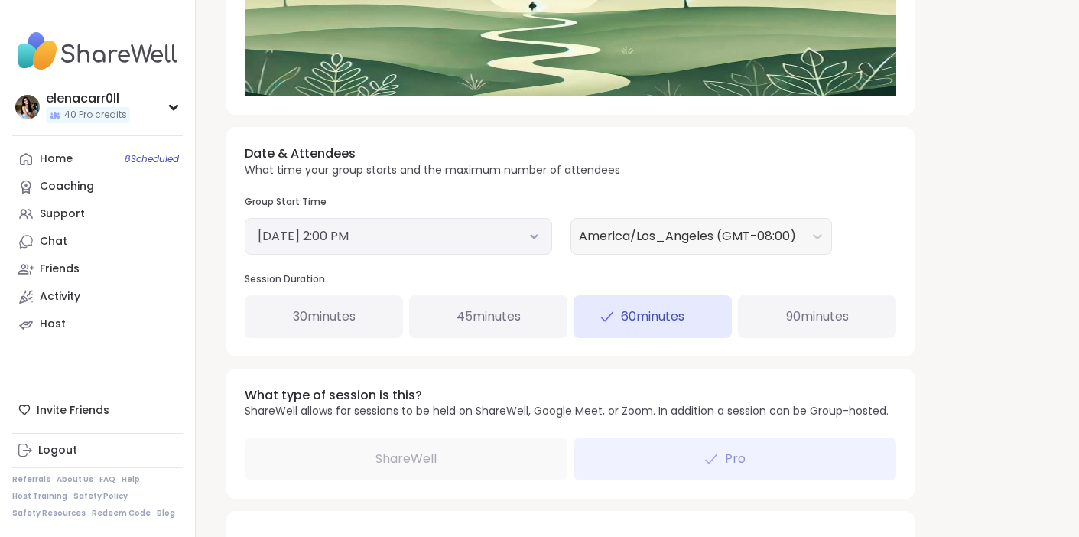
click at [502, 243] on button "October 16, 2025 2:00 PM" at bounding box center [398, 236] width 281 height 18
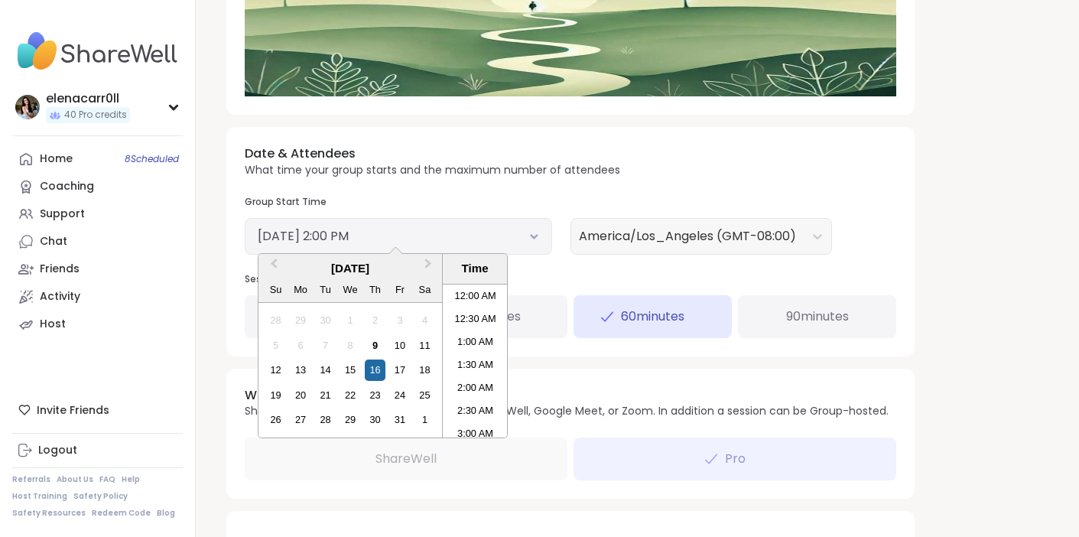
scroll to position [577, 0]
click at [379, 392] on div "23" at bounding box center [375, 395] width 21 height 21
click at [887, 242] on div "America/Los_Angeles (GMT-08:00)" at bounding box center [734, 236] width 326 height 37
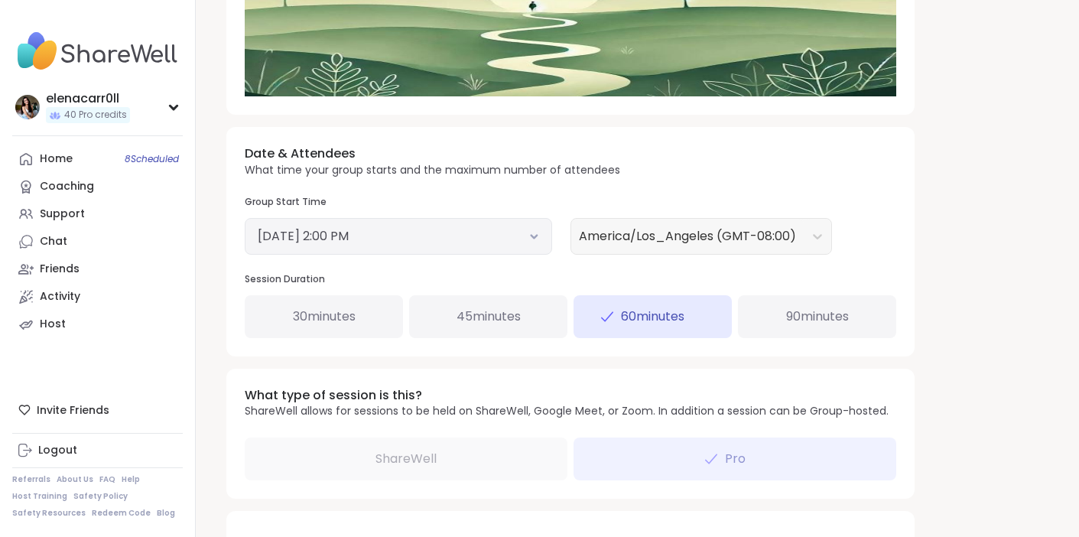
scroll to position [807, 0]
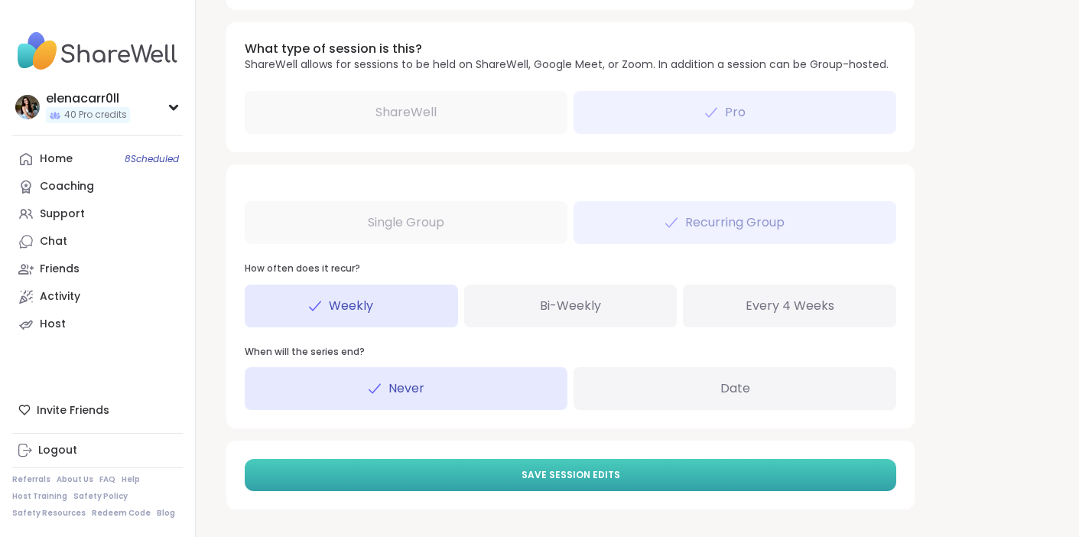
click at [655, 477] on button "Save Session Edits" at bounding box center [571, 475] width 652 height 32
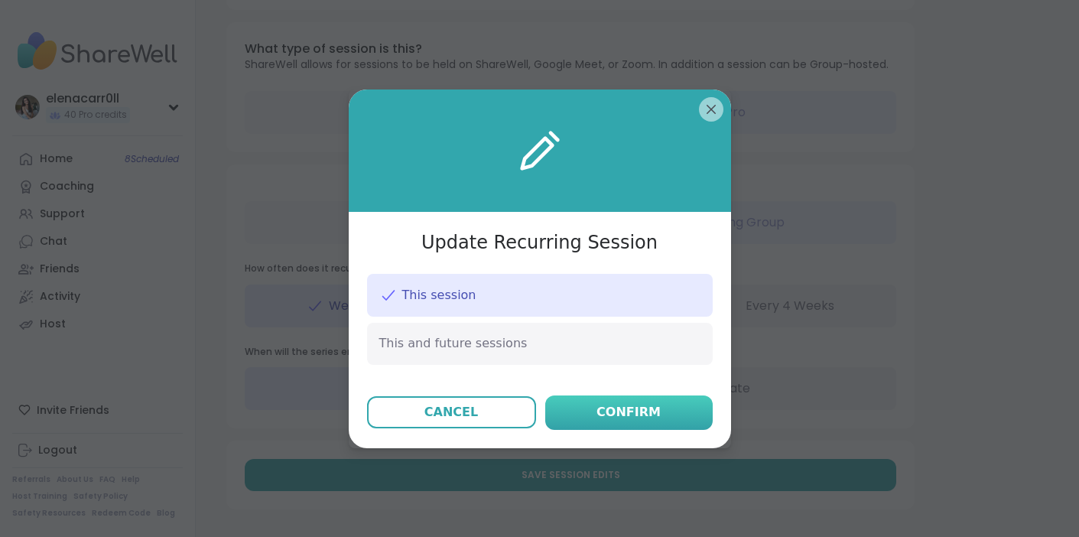
click at [633, 412] on div "Confirm" at bounding box center [629, 412] width 64 height 18
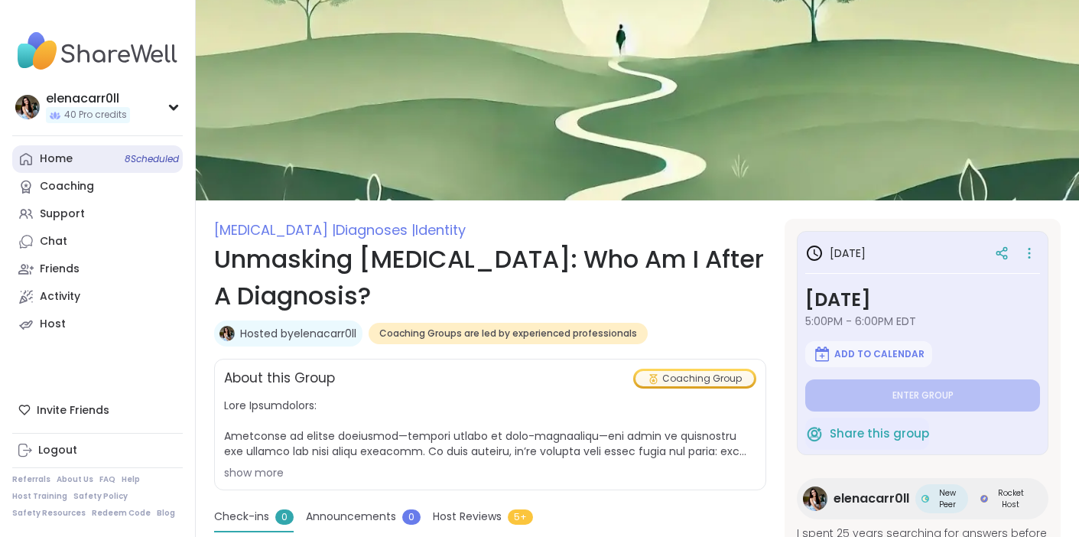
click at [98, 155] on link "Home 8 Scheduled" at bounding box center [97, 159] width 171 height 28
type textarea "*"
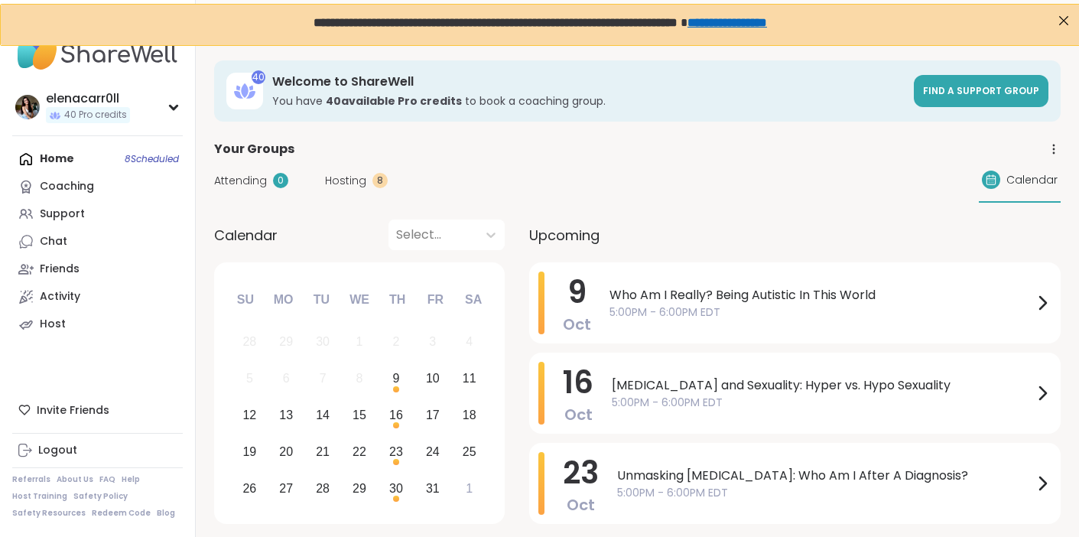
click at [323, 183] on div "Attending 0 Hosting 8" at bounding box center [301, 181] width 174 height 16
click at [348, 175] on span "Hosting" at bounding box center [345, 181] width 41 height 16
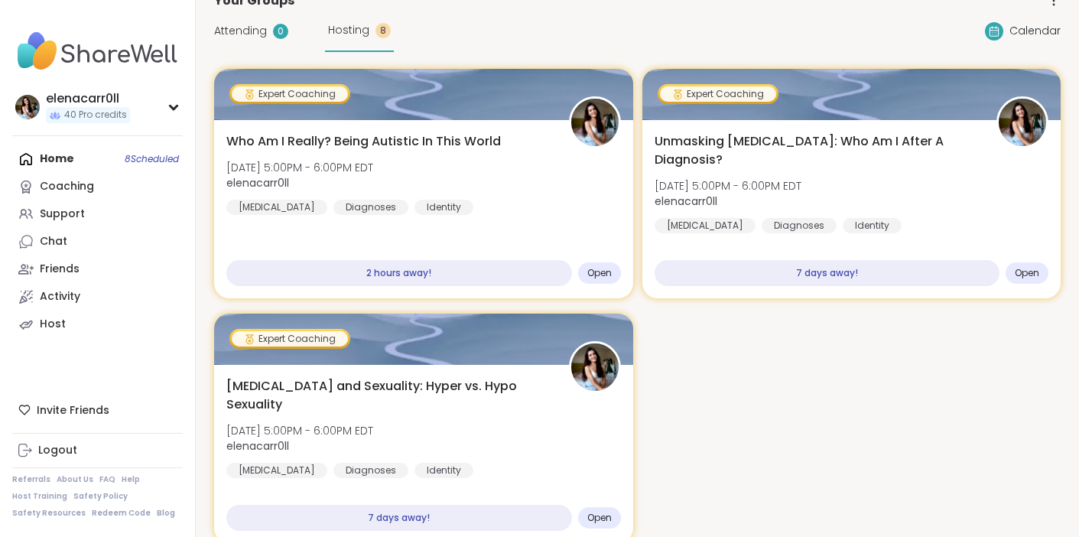
scroll to position [169, 0]
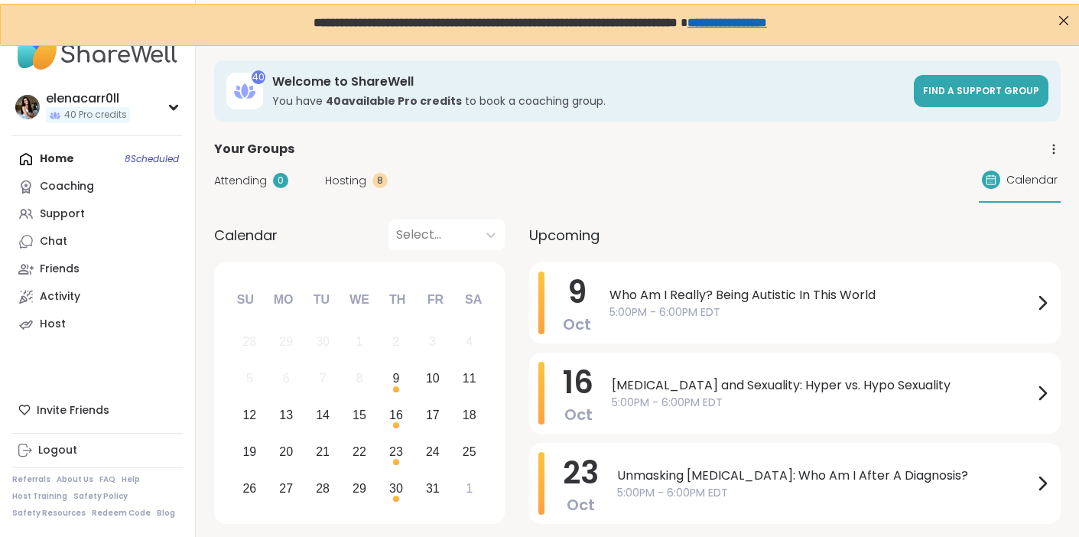
click at [345, 184] on span "Hosting" at bounding box center [345, 181] width 41 height 16
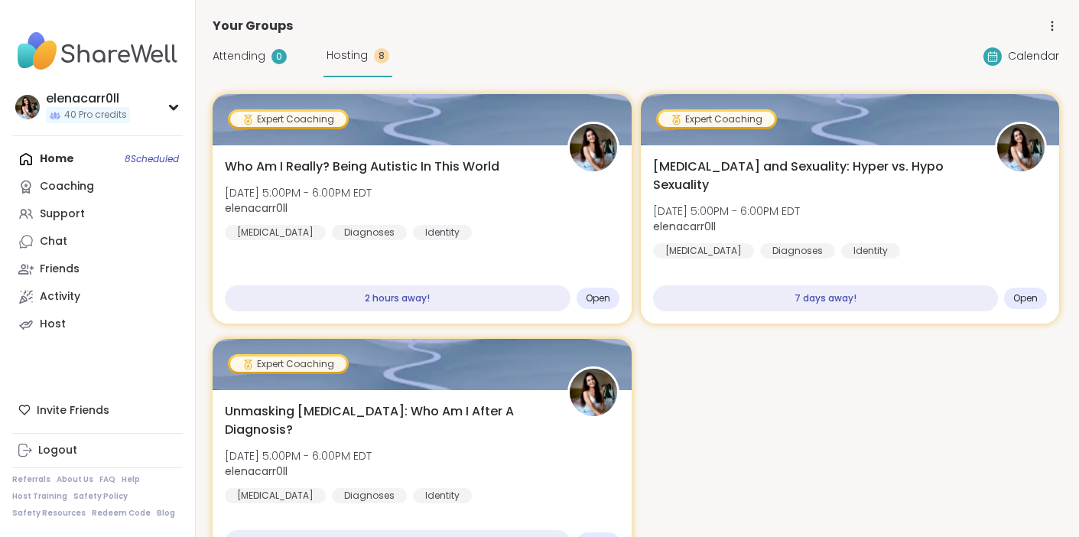
scroll to position [109, 2]
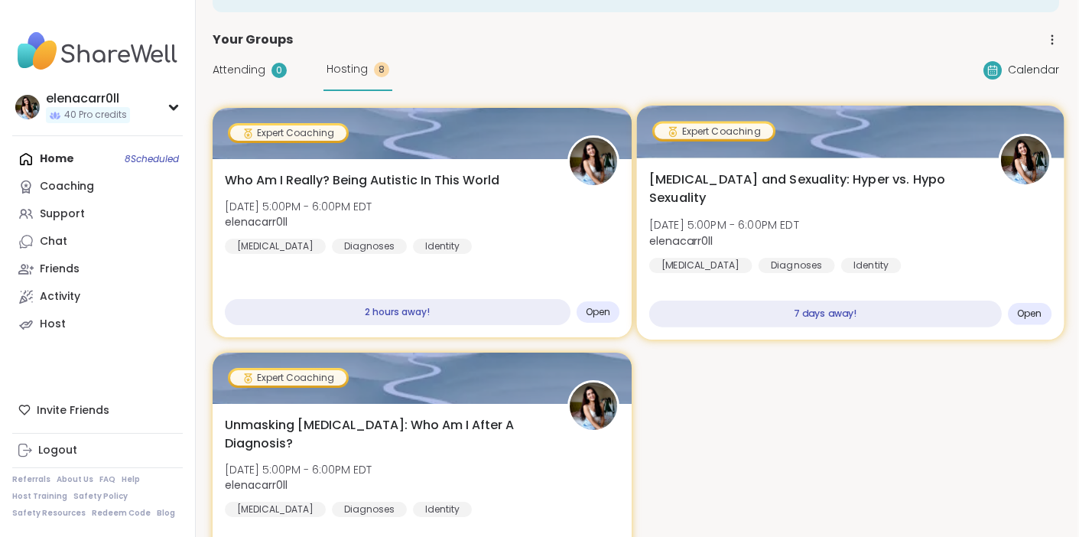
click at [782, 169] on div "[MEDICAL_DATA] and Sexuality: Hyper vs. Hypo Sexuality [DATE] 5:00PM - 6:00PM E…" at bounding box center [849, 249] width 427 height 182
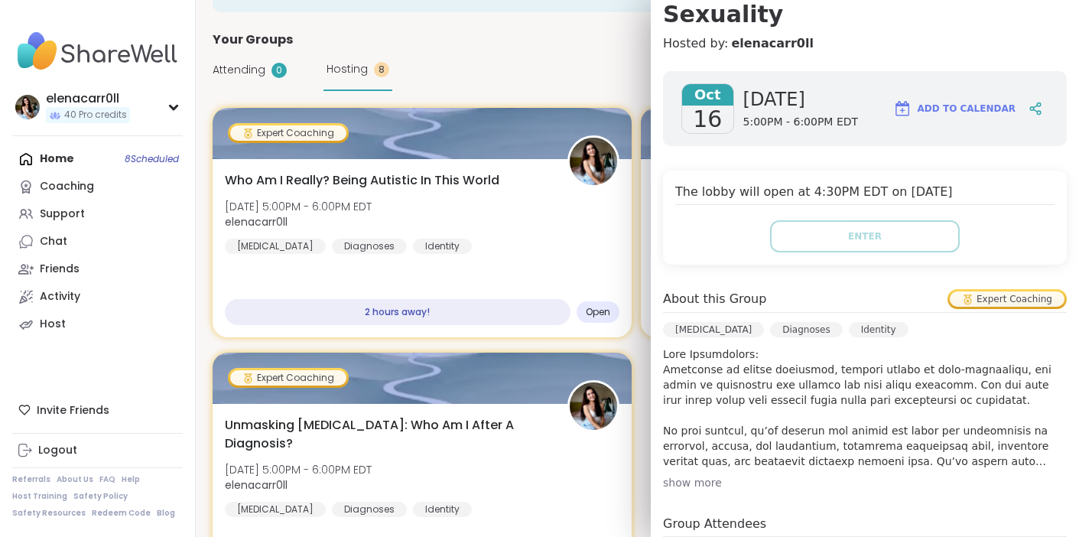
scroll to position [179, 0]
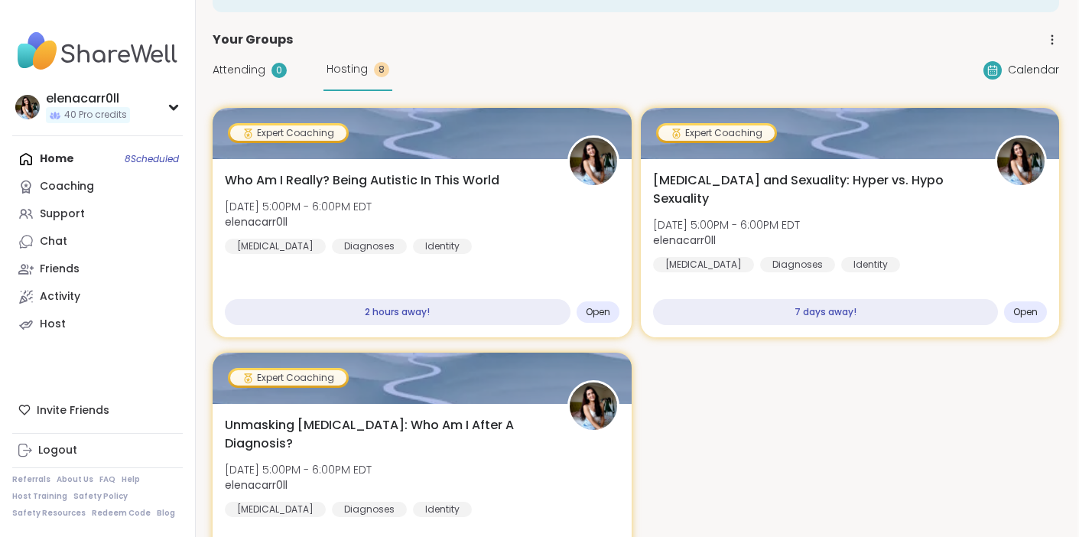
click at [483, 78] on div "Attending 0 Hosting 8 Calendar" at bounding box center [636, 70] width 847 height 42
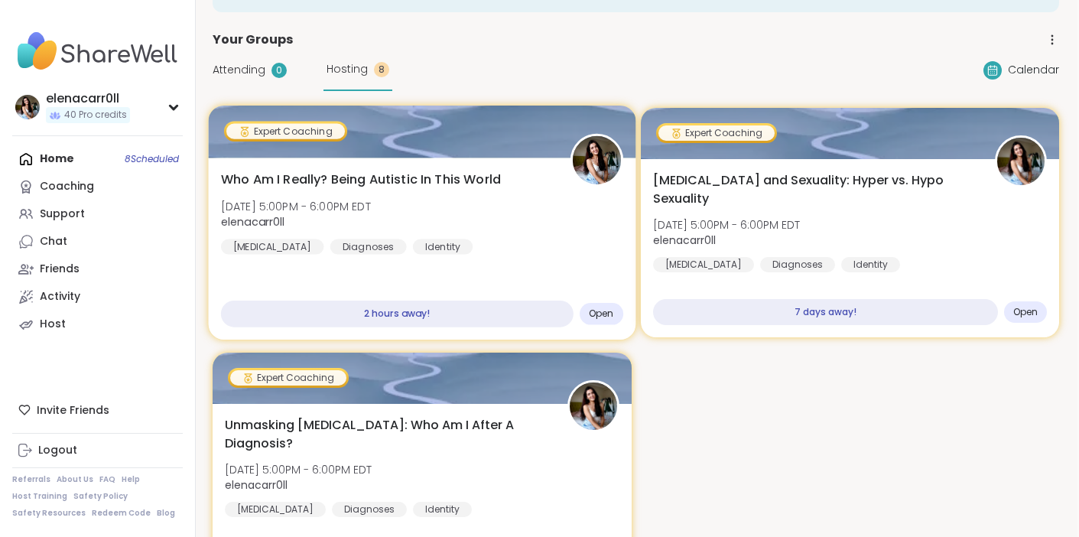
click at [430, 184] on span "Who Am I Really? Being Autistic In This World" at bounding box center [361, 180] width 280 height 18
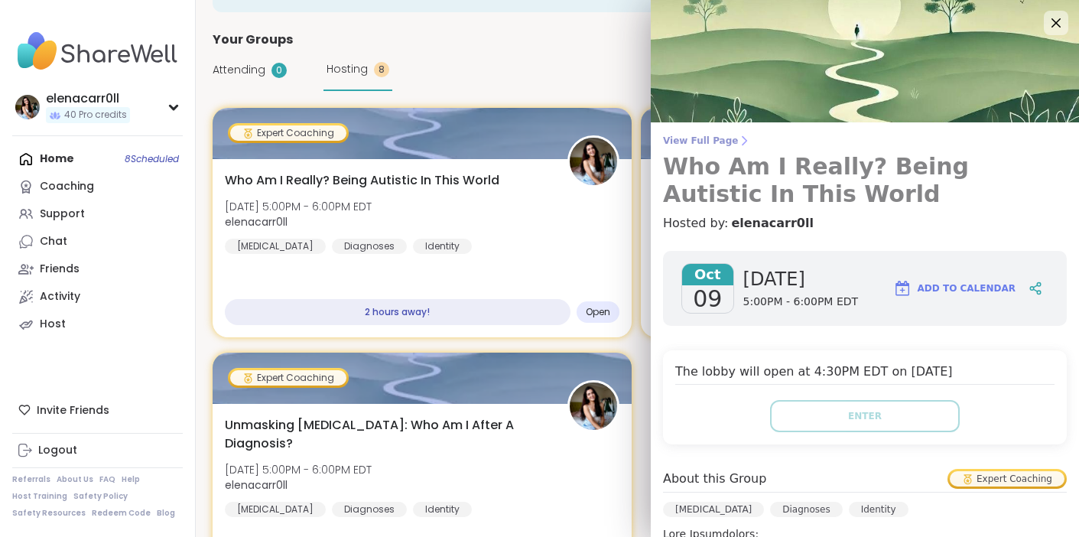
click at [751, 180] on h3 "Who Am I Really? Being Autistic In This World" at bounding box center [865, 180] width 404 height 55
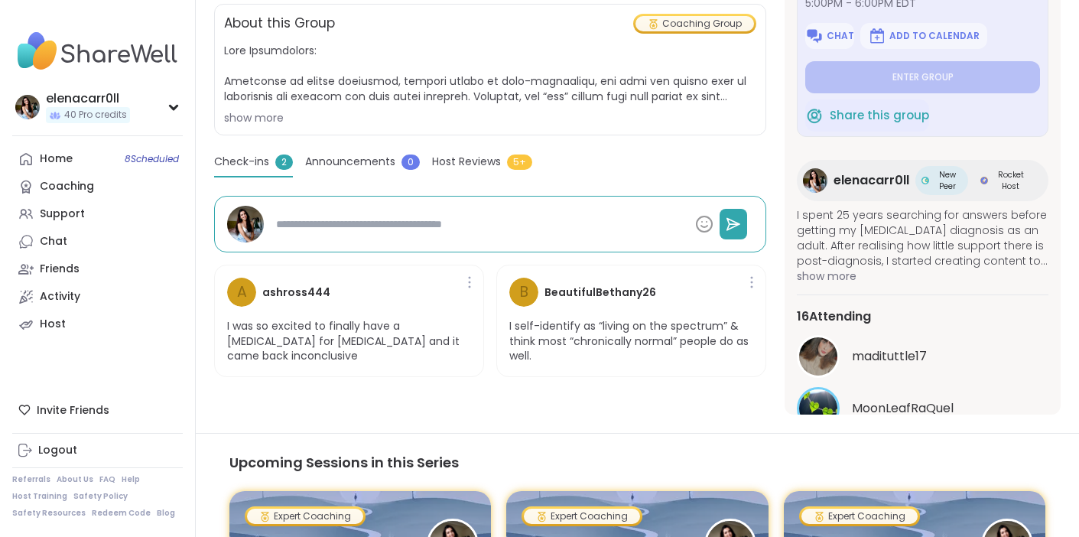
type textarea "*"
